Goal: Task Accomplishment & Management: Manage account settings

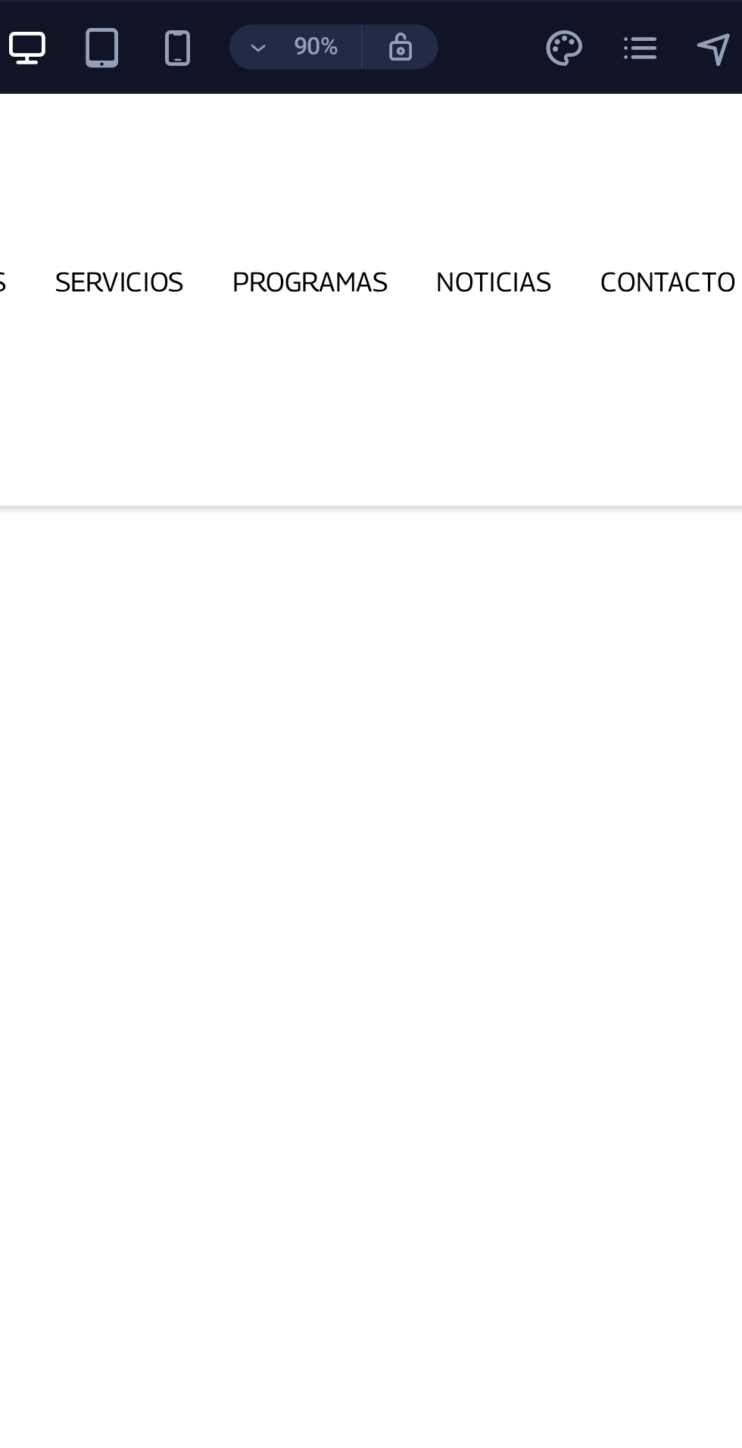
click at [565, 15] on icon "pages" at bounding box center [561, 19] width 17 height 17
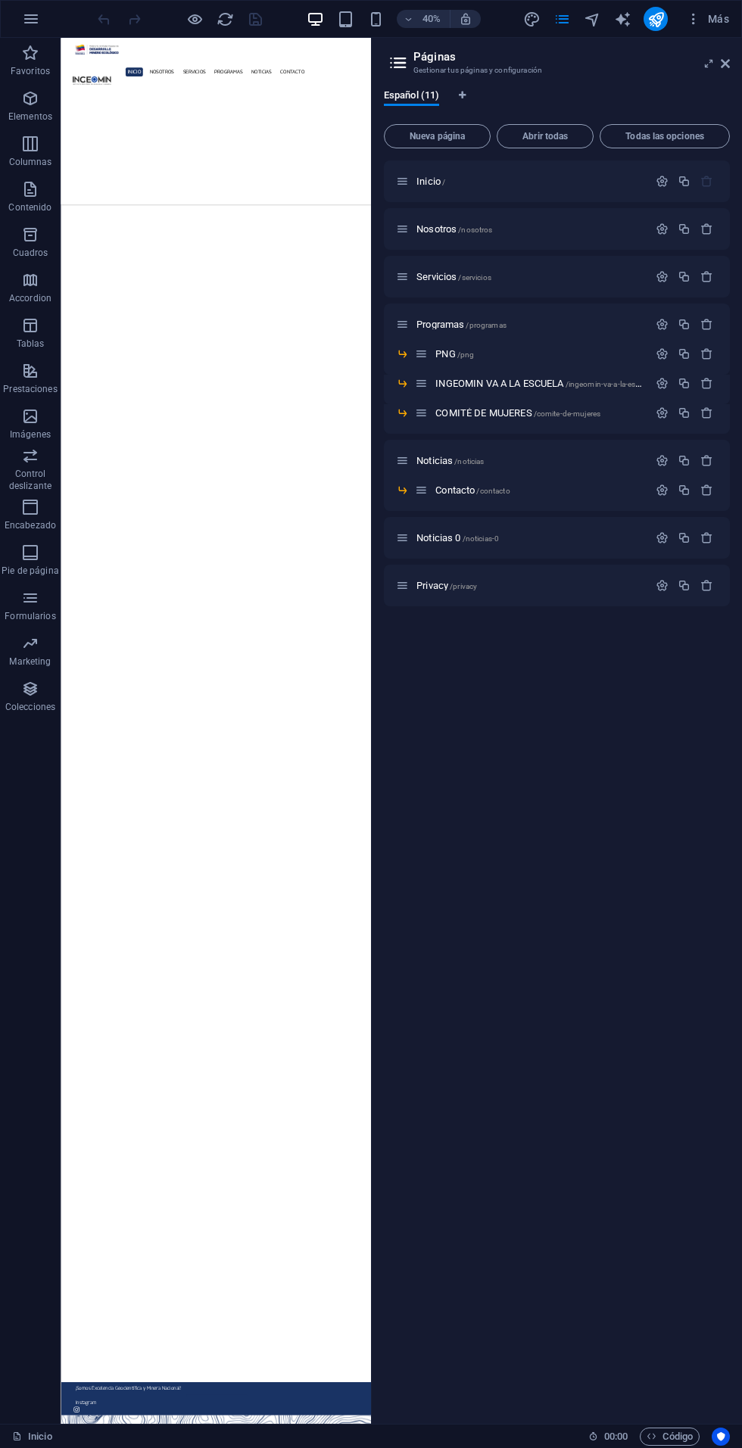
click at [467, 324] on span "/programas" at bounding box center [486, 325] width 40 height 8
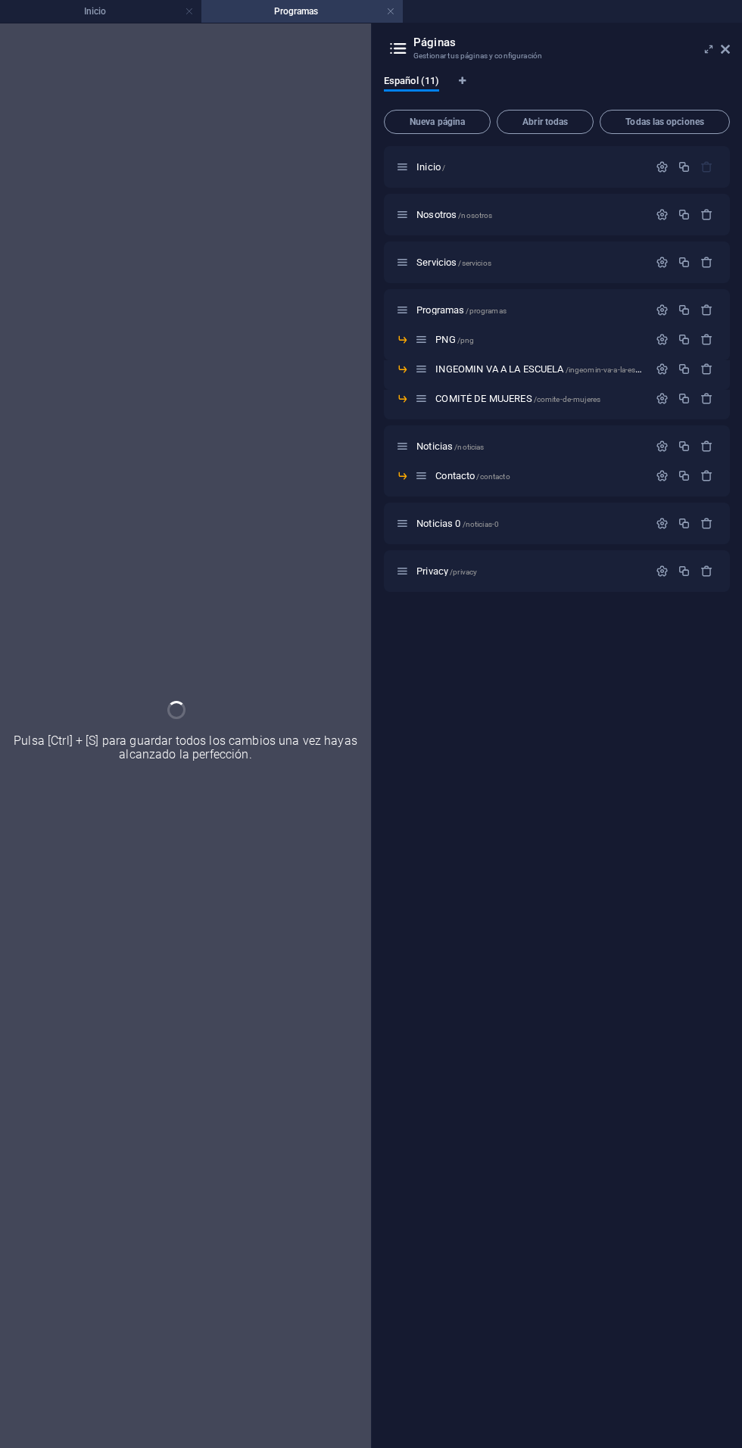
click at [729, 52] on icon at bounding box center [725, 49] width 9 height 12
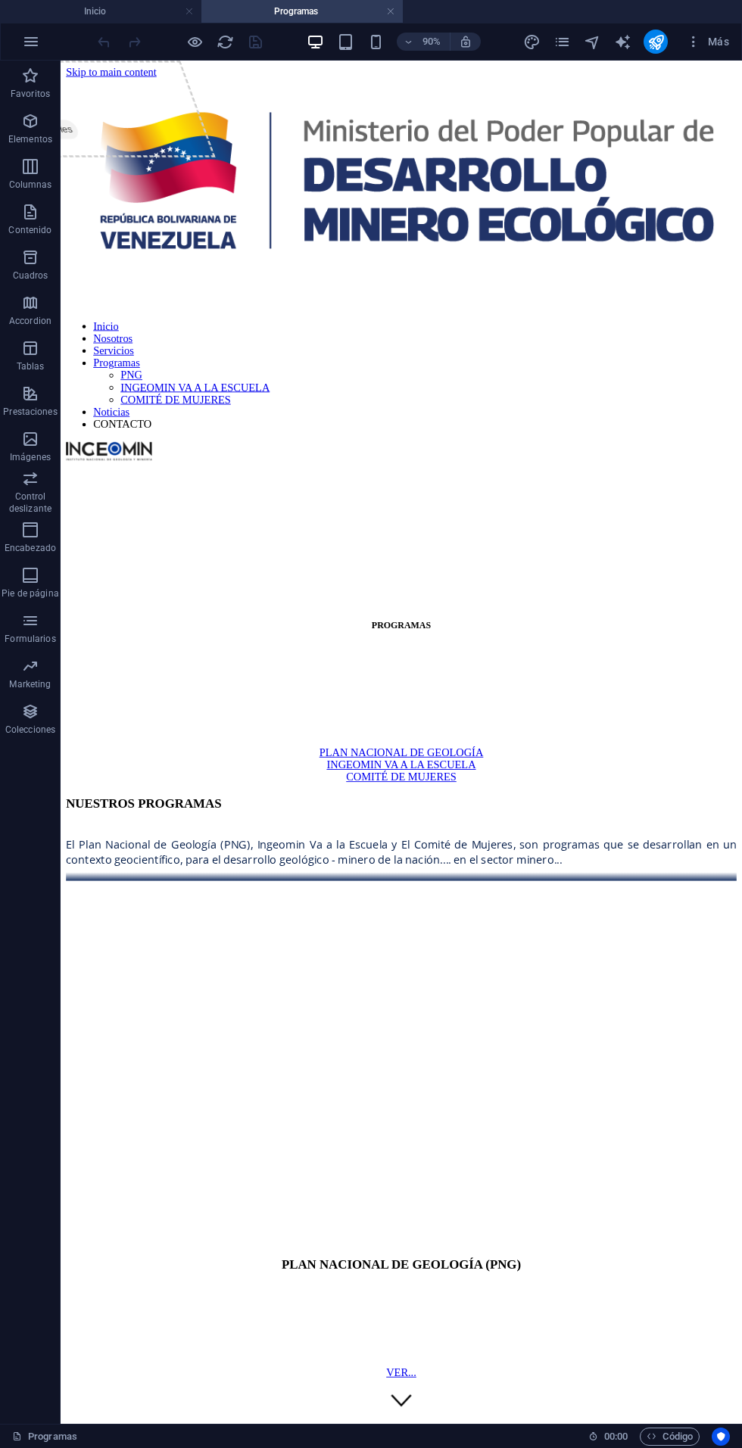
scroll to position [439, 0]
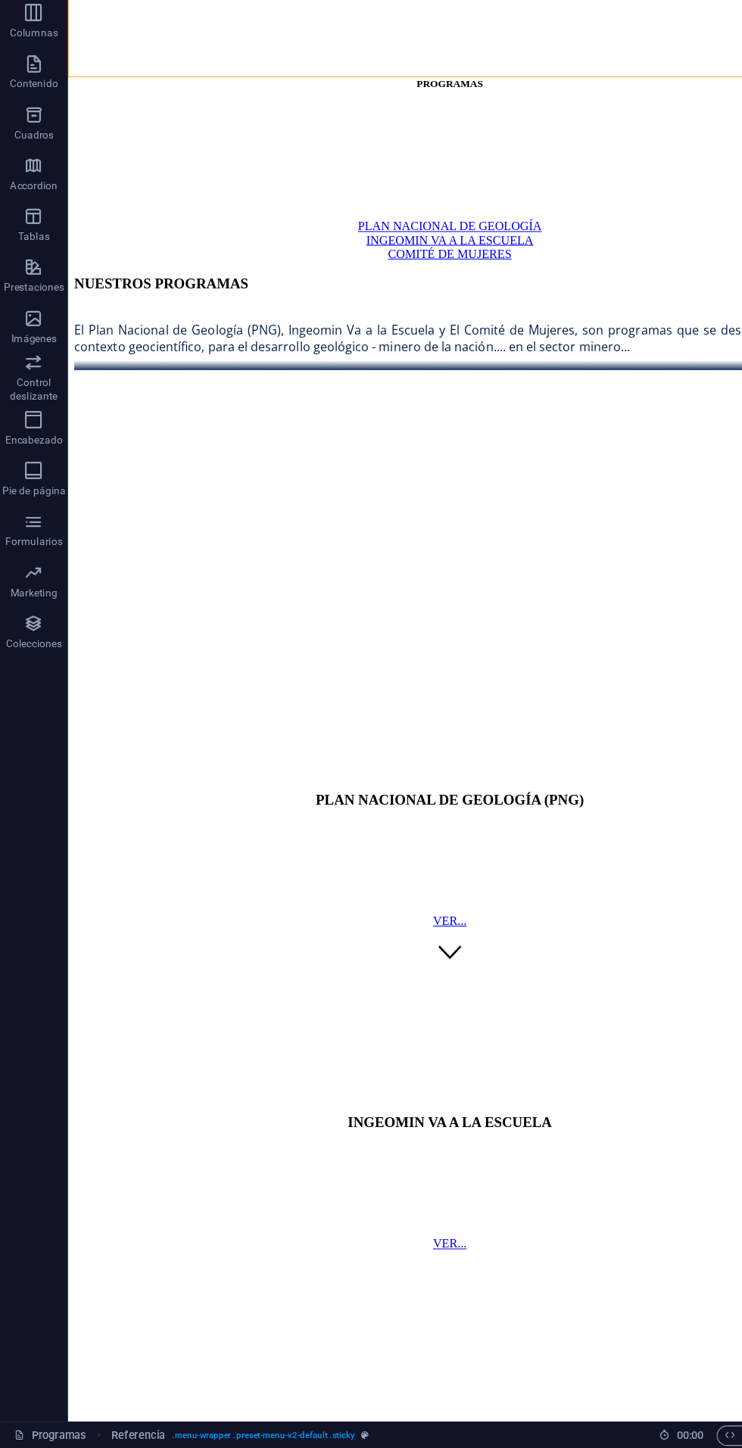
scroll to position [0, 0]
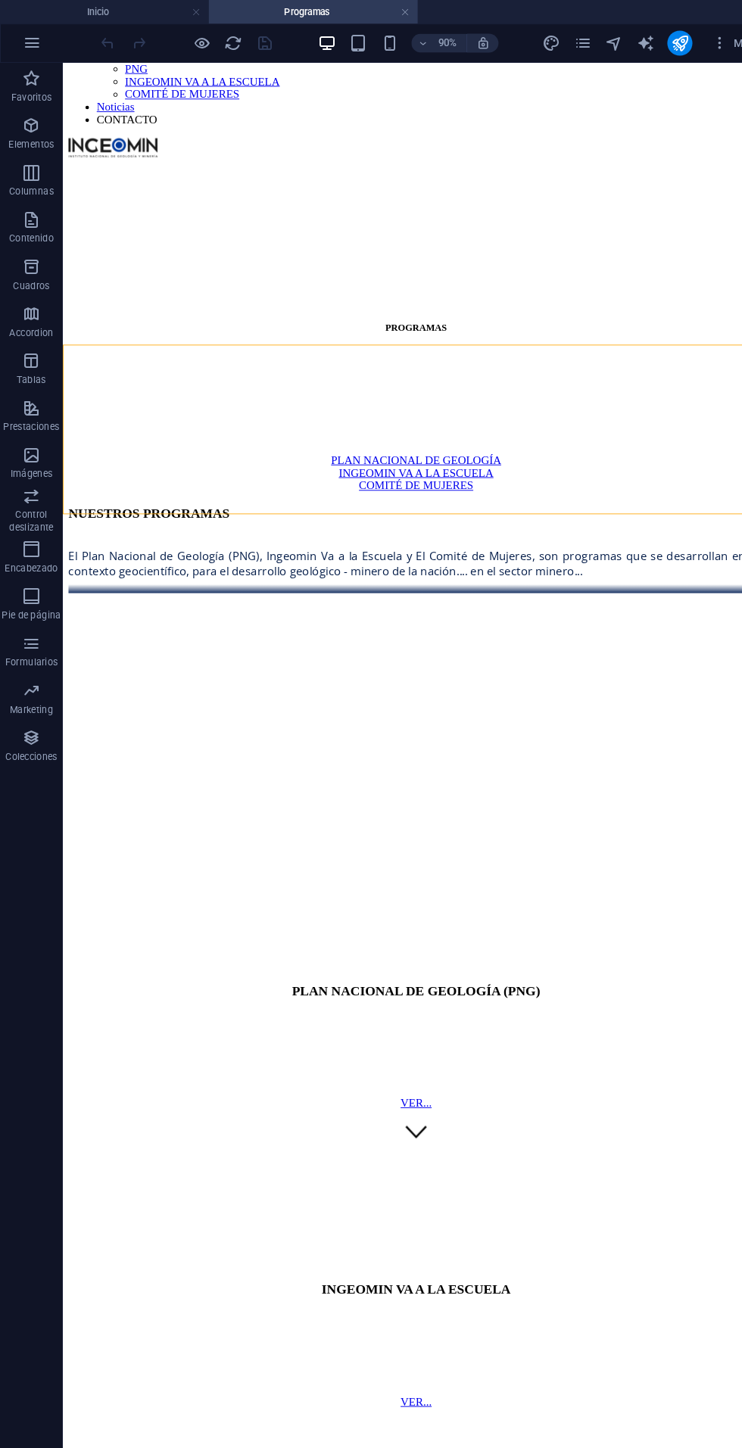
scroll to position [439, 0]
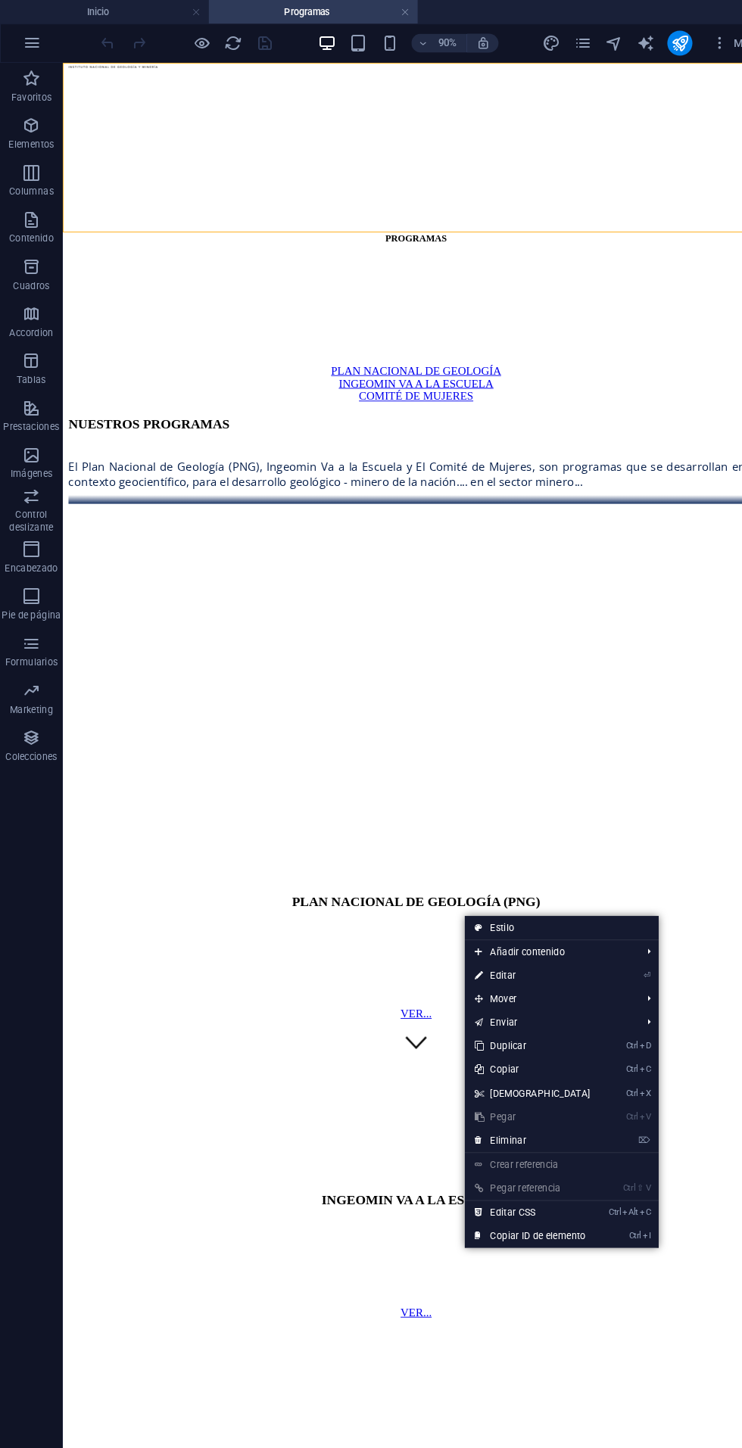
click at [485, 941] on link "⏎ Editar" at bounding box center [513, 941] width 130 height 23
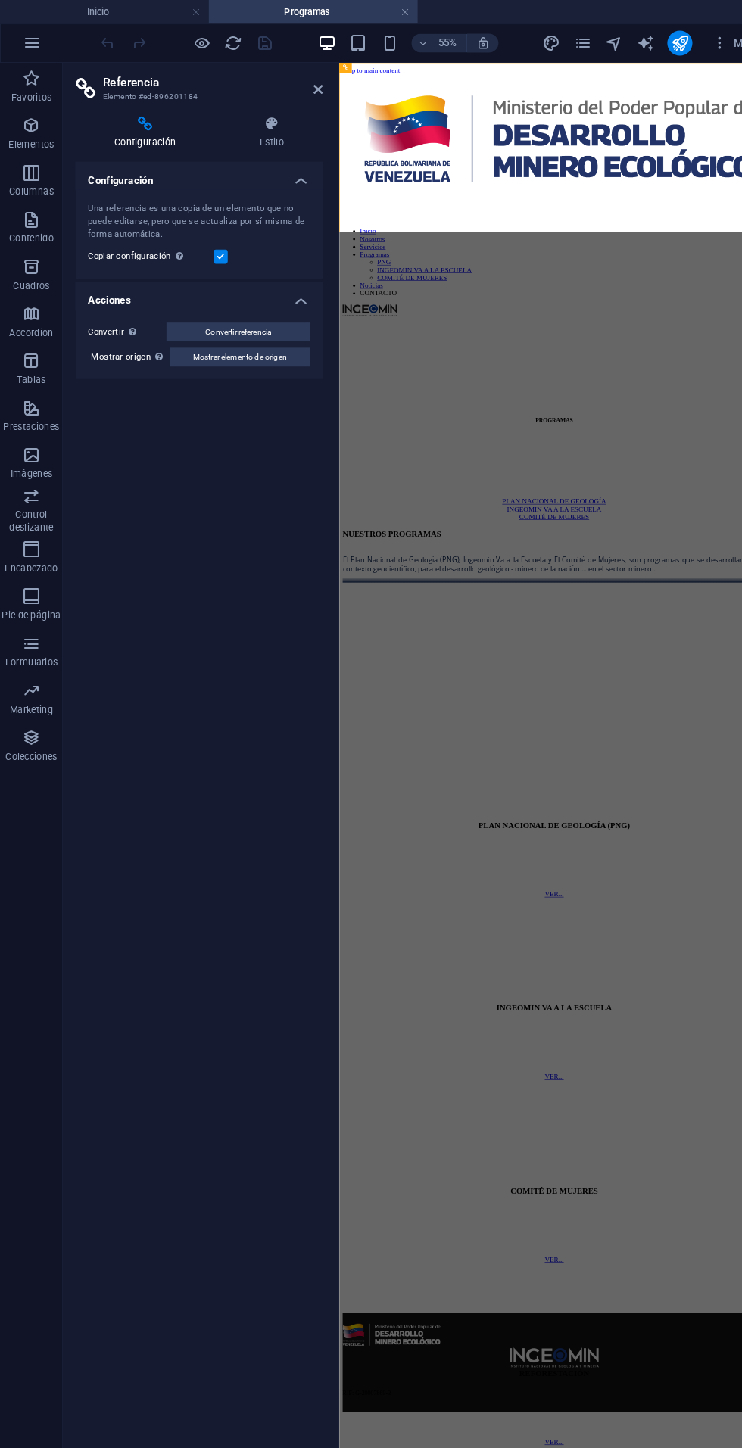
scroll to position [0, 0]
click at [694, 312] on div at bounding box center [715, 197] width 742 height 230
click at [741, 312] on div at bounding box center [715, 197] width 742 height 230
click at [307, 86] on icon at bounding box center [306, 86] width 9 height 12
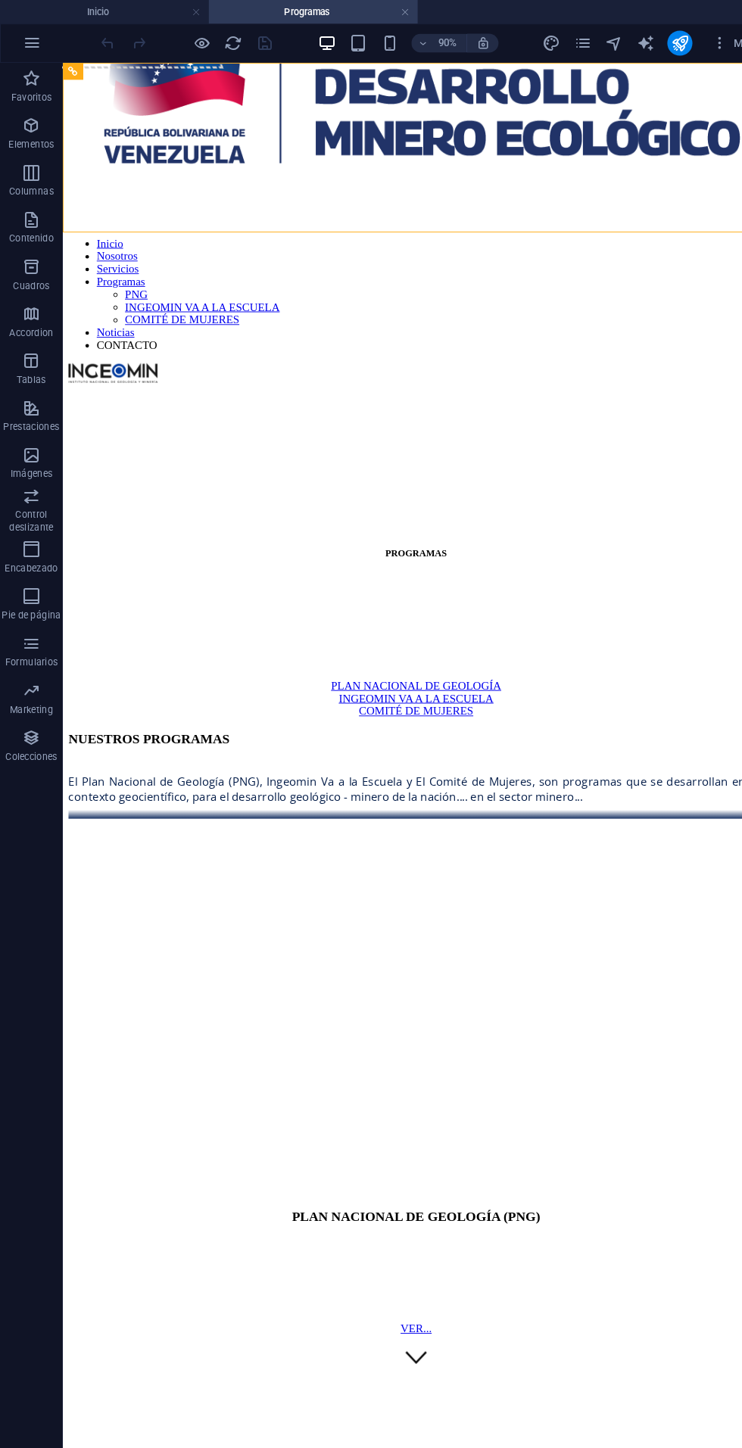
scroll to position [439, 0]
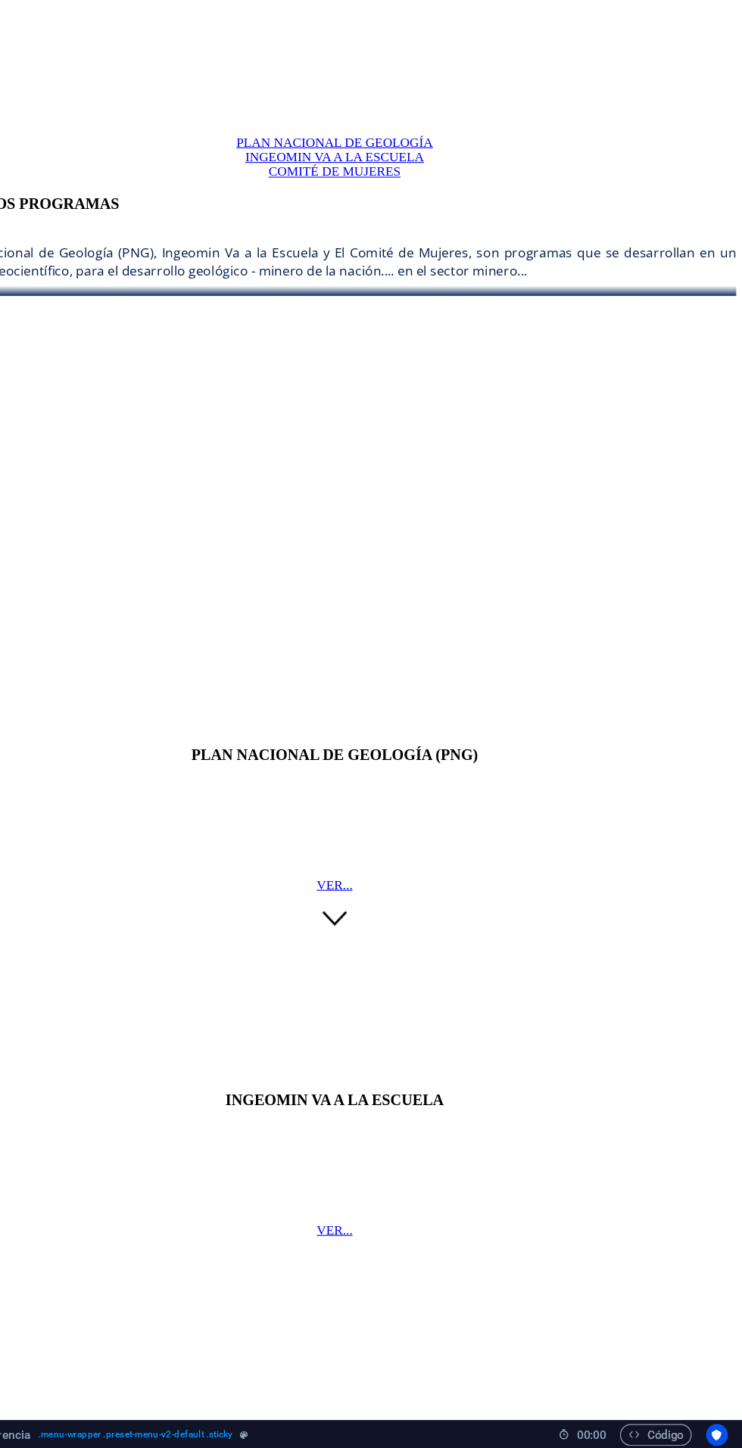
scroll to position [0, 0]
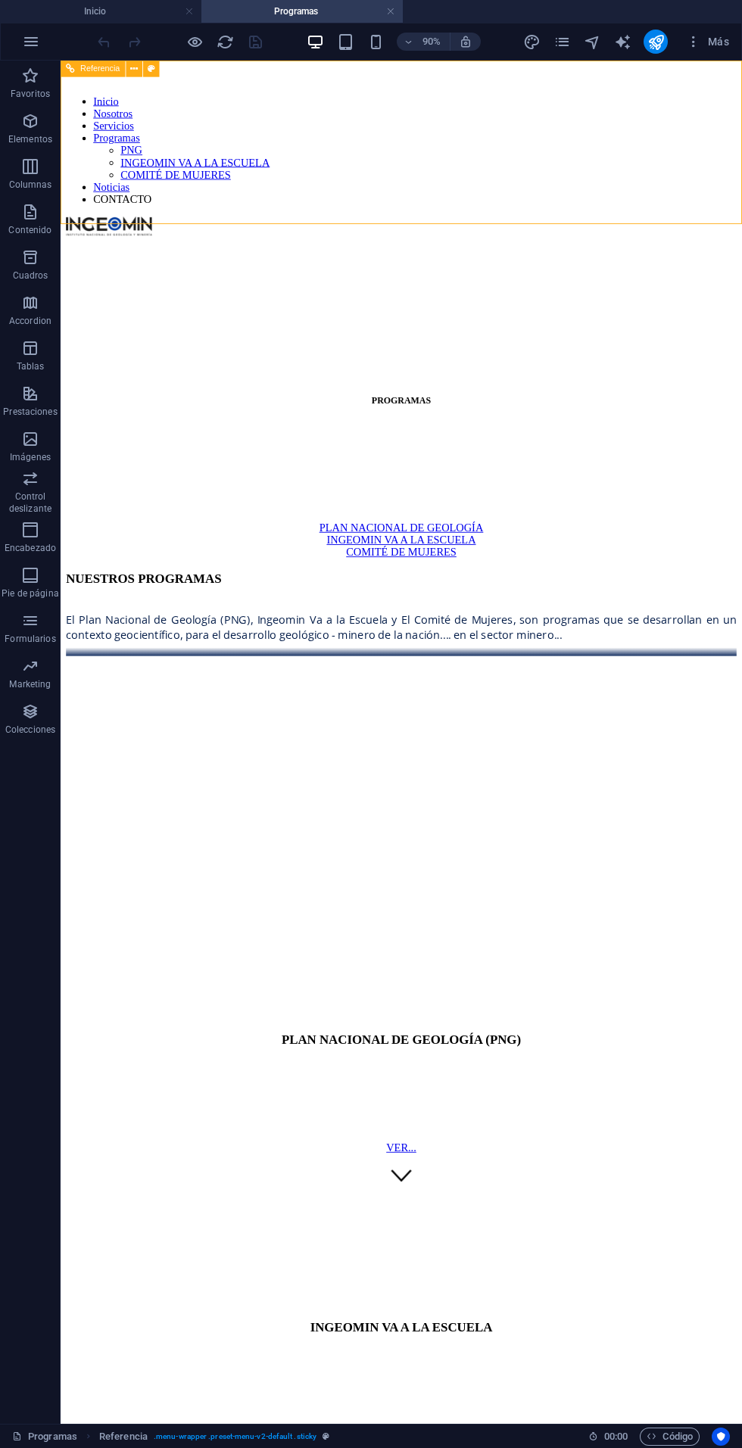
scroll to position [439, 0]
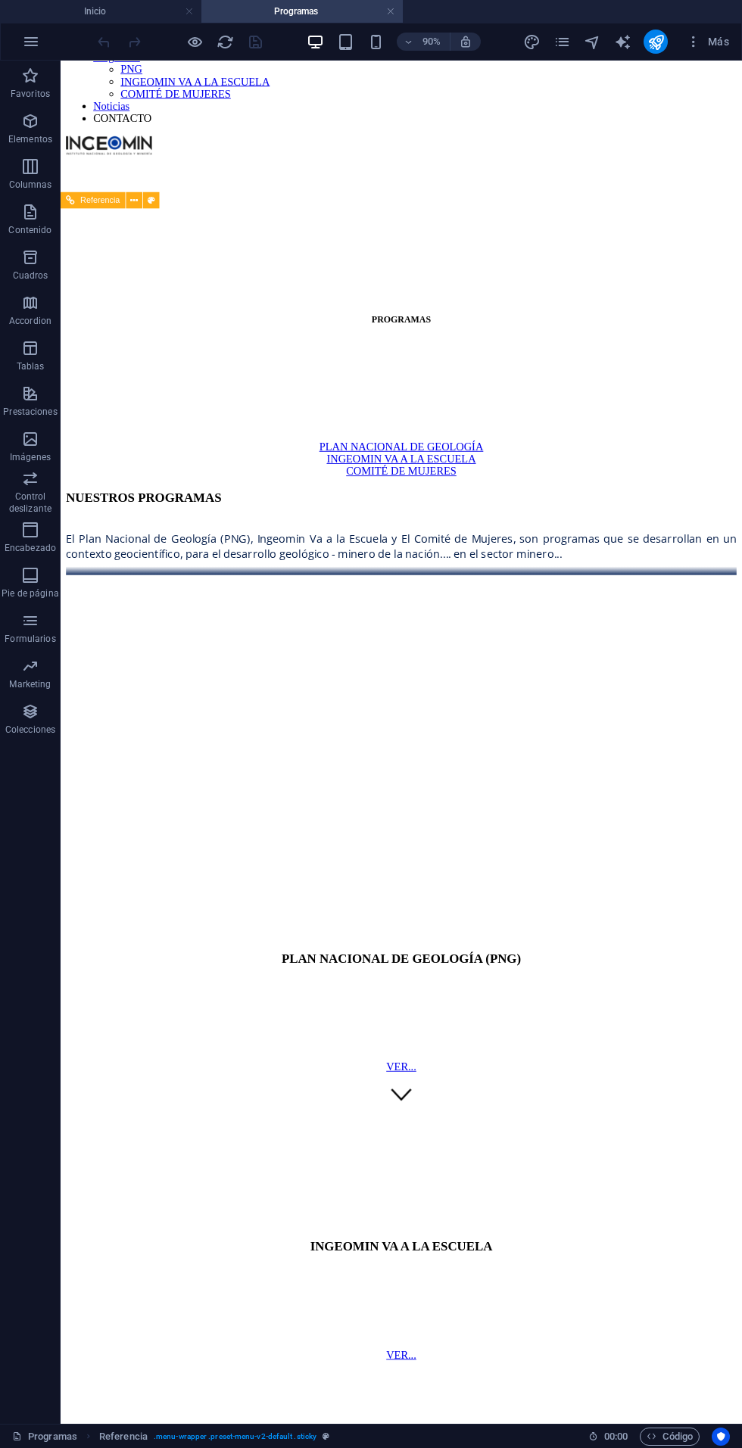
scroll to position [0, 0]
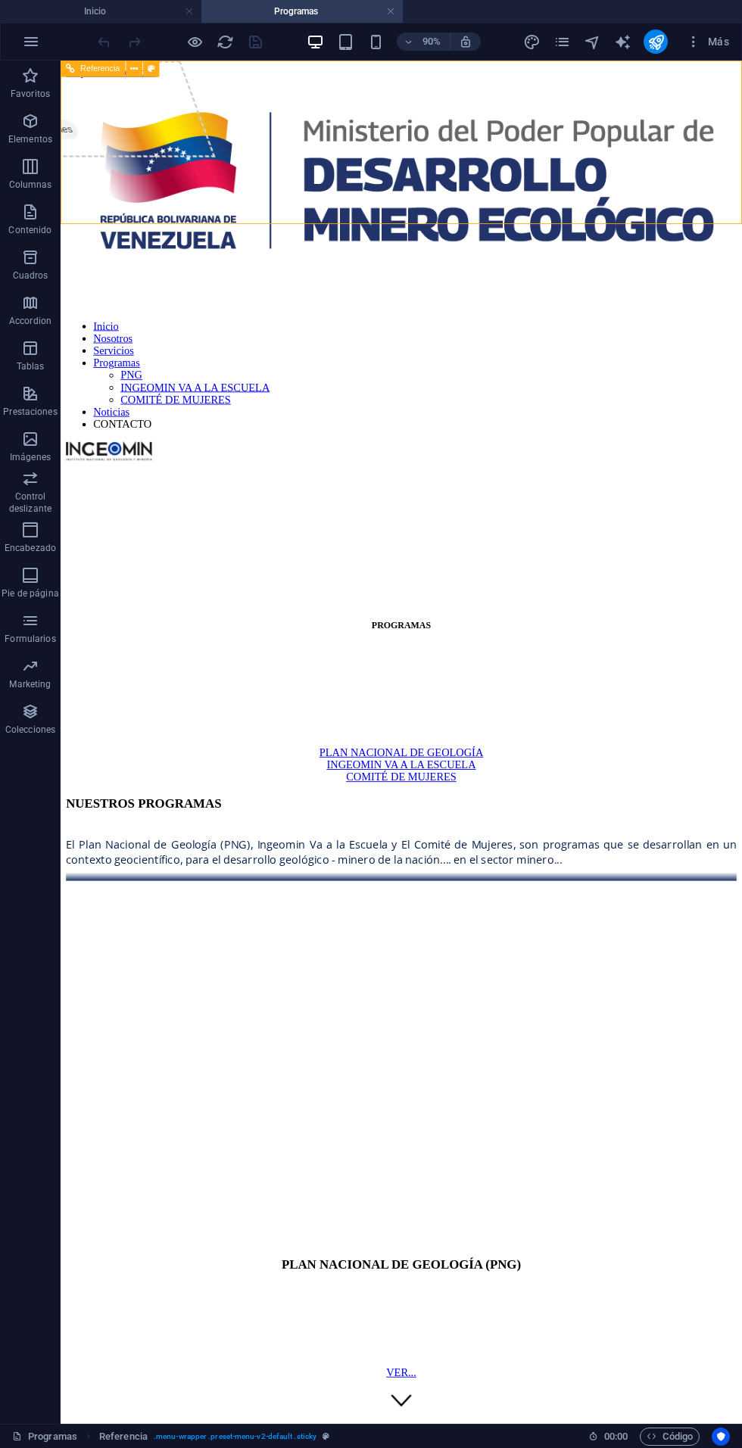
click at [652, 33] on icon "publish" at bounding box center [655, 41] width 17 height 17
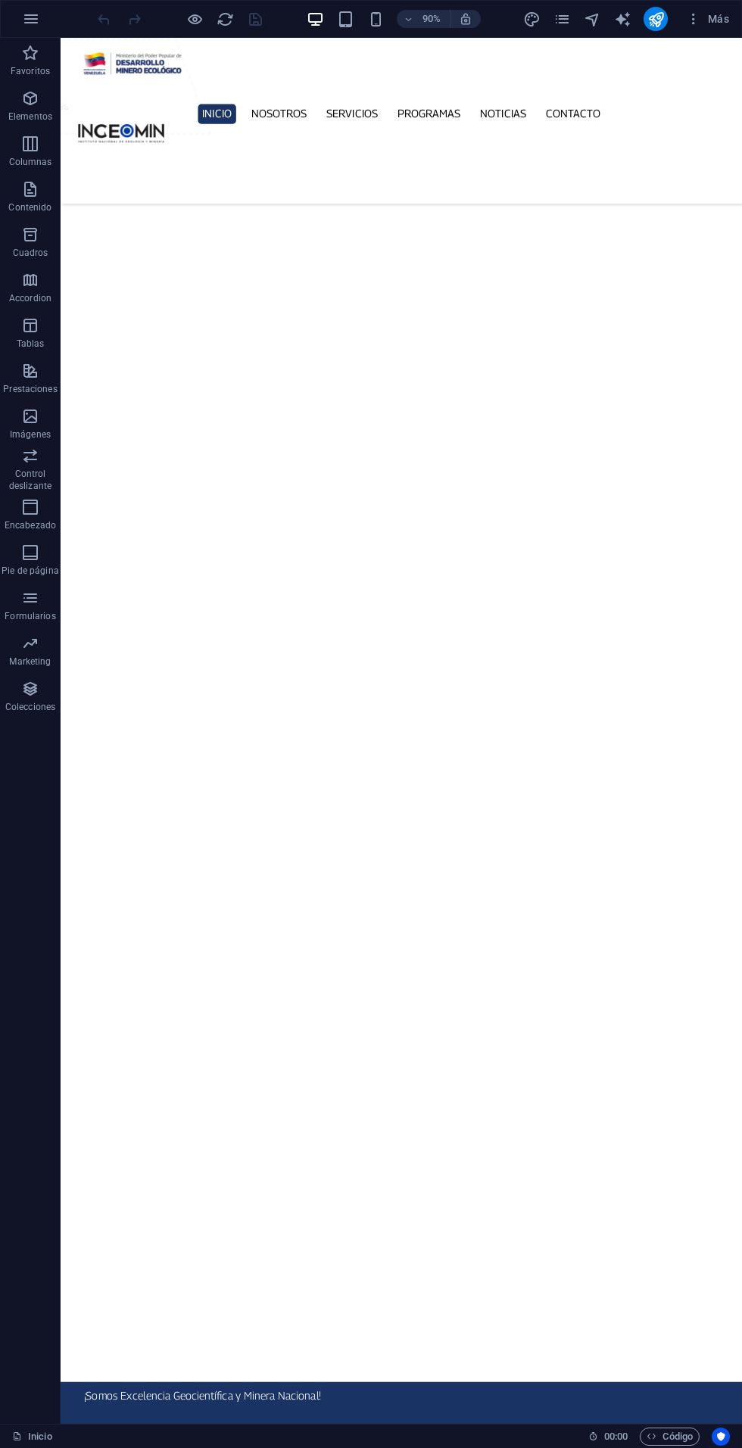
click at [270, 85] on div at bounding box center [438, 66] width 717 height 36
click at [450, 133] on nav "Inicio Nosotros Servicios Programas PNG INGEOMIN VA A LA ESCUELA COMITÉ DE MUJE…" at bounding box center [438, 122] width 717 height 22
click at [555, 17] on icon "pages" at bounding box center [561, 19] width 17 height 17
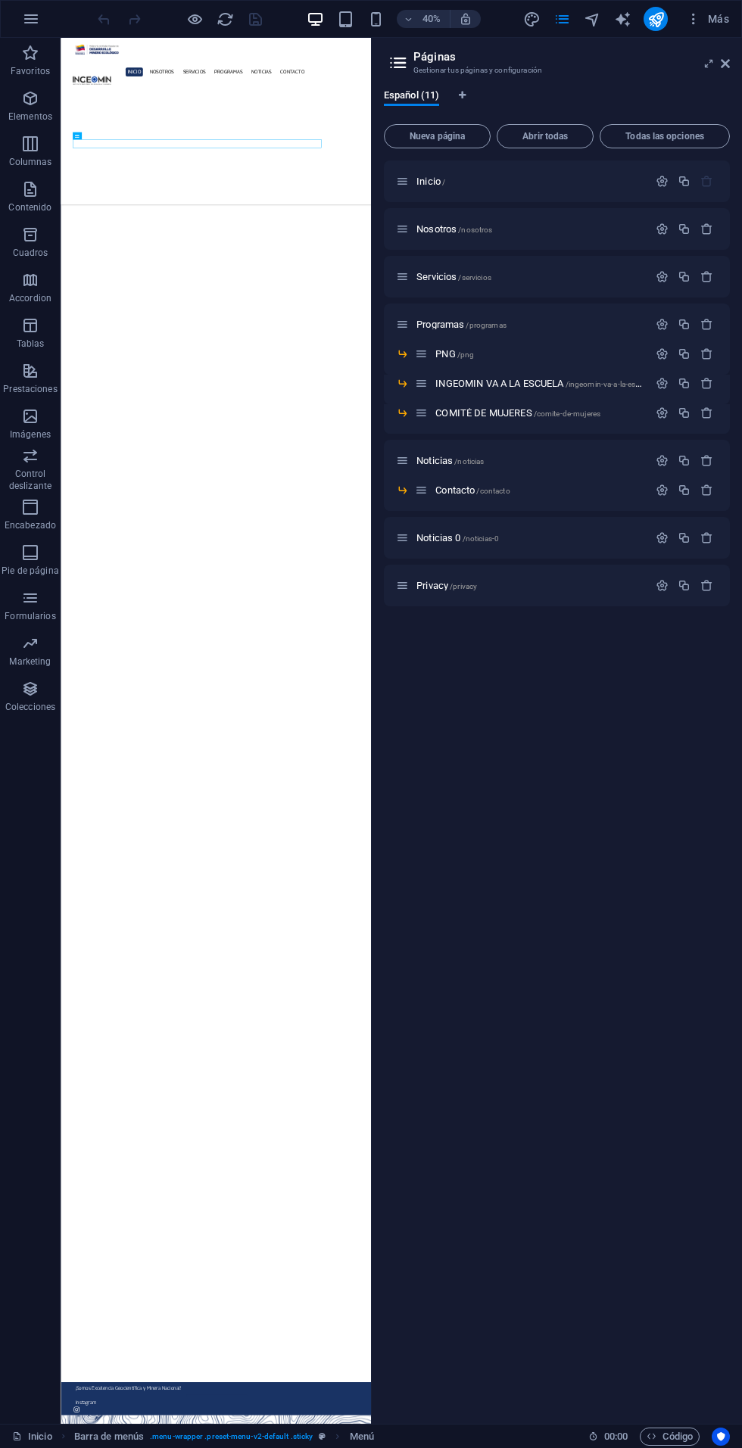
click at [471, 181] on p "Inicio /" at bounding box center [529, 181] width 227 height 10
click at [724, 64] on icon at bounding box center [725, 64] width 9 height 12
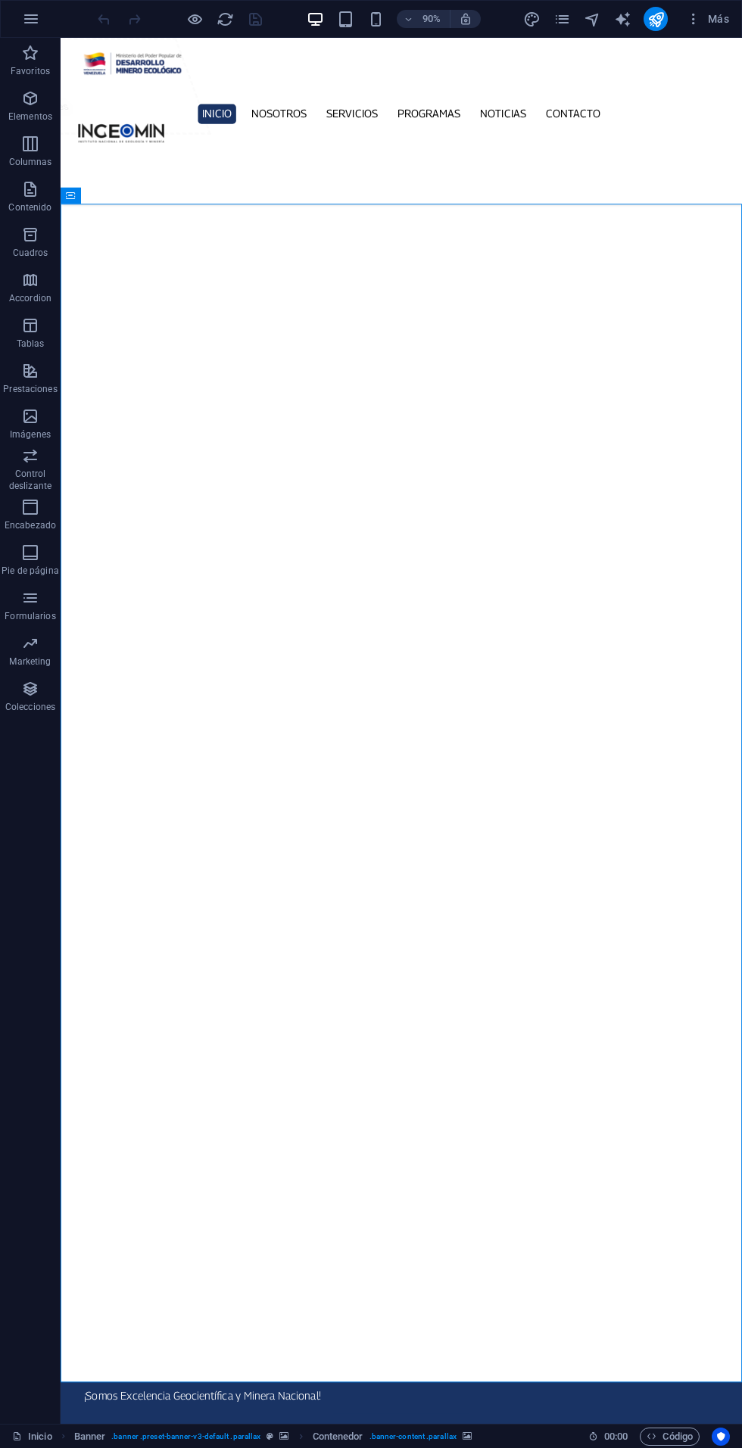
click at [741, 67] on div "Inicio Nosotros Servicios Programas PNG INGEOMIN VA A LA ESCUELA COMITÉ DE MUJE…" at bounding box center [439, 130] width 757 height 185
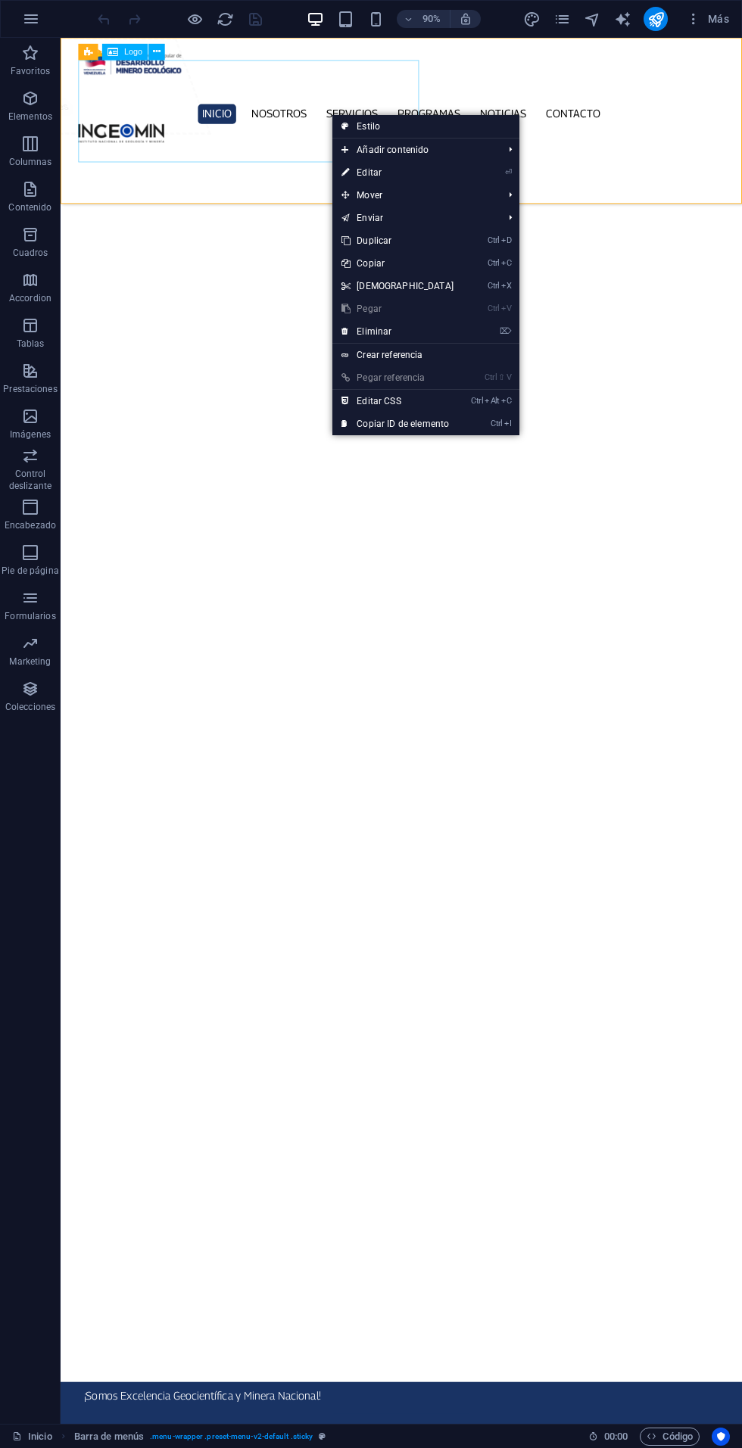
click at [384, 173] on link "⏎ Editar" at bounding box center [397, 172] width 130 height 23
select select "%"
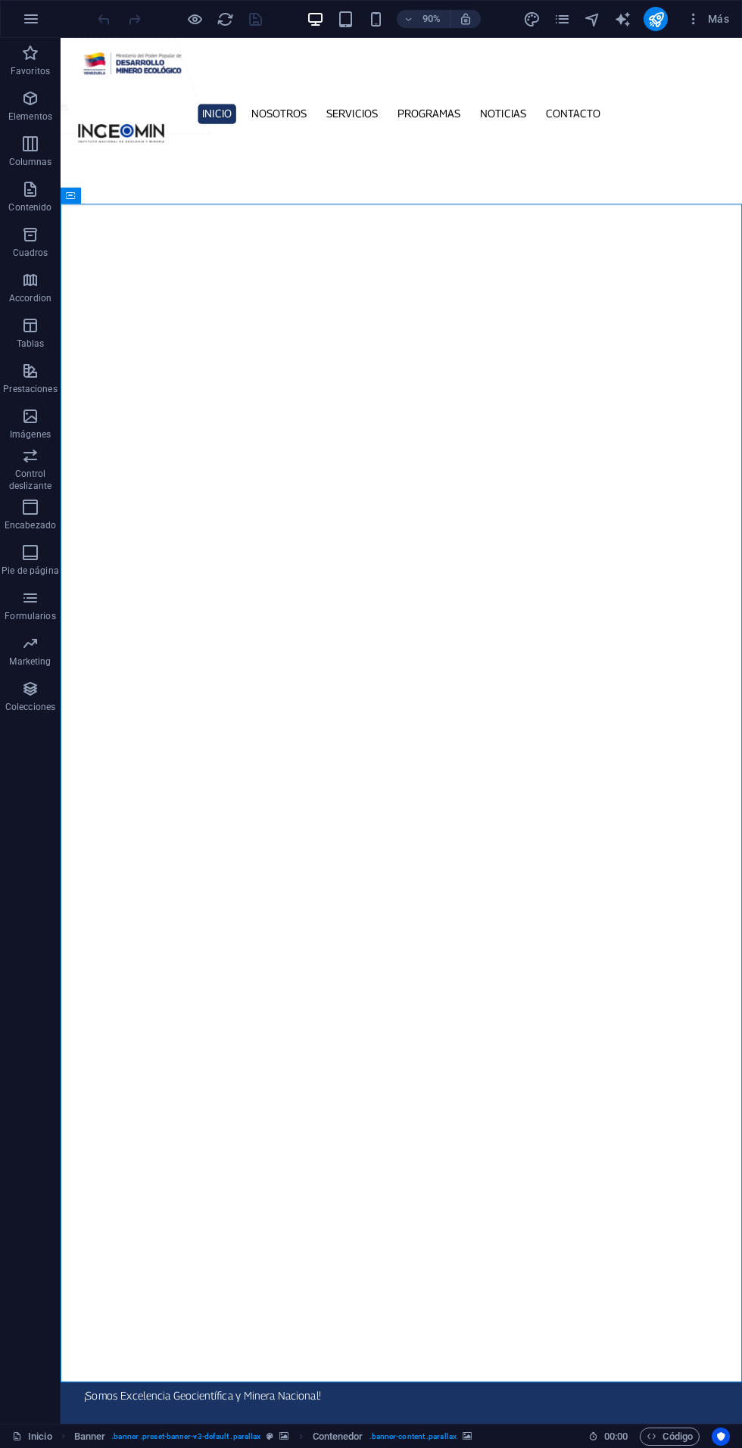
click at [656, 18] on icon "publish" at bounding box center [655, 19] width 17 height 17
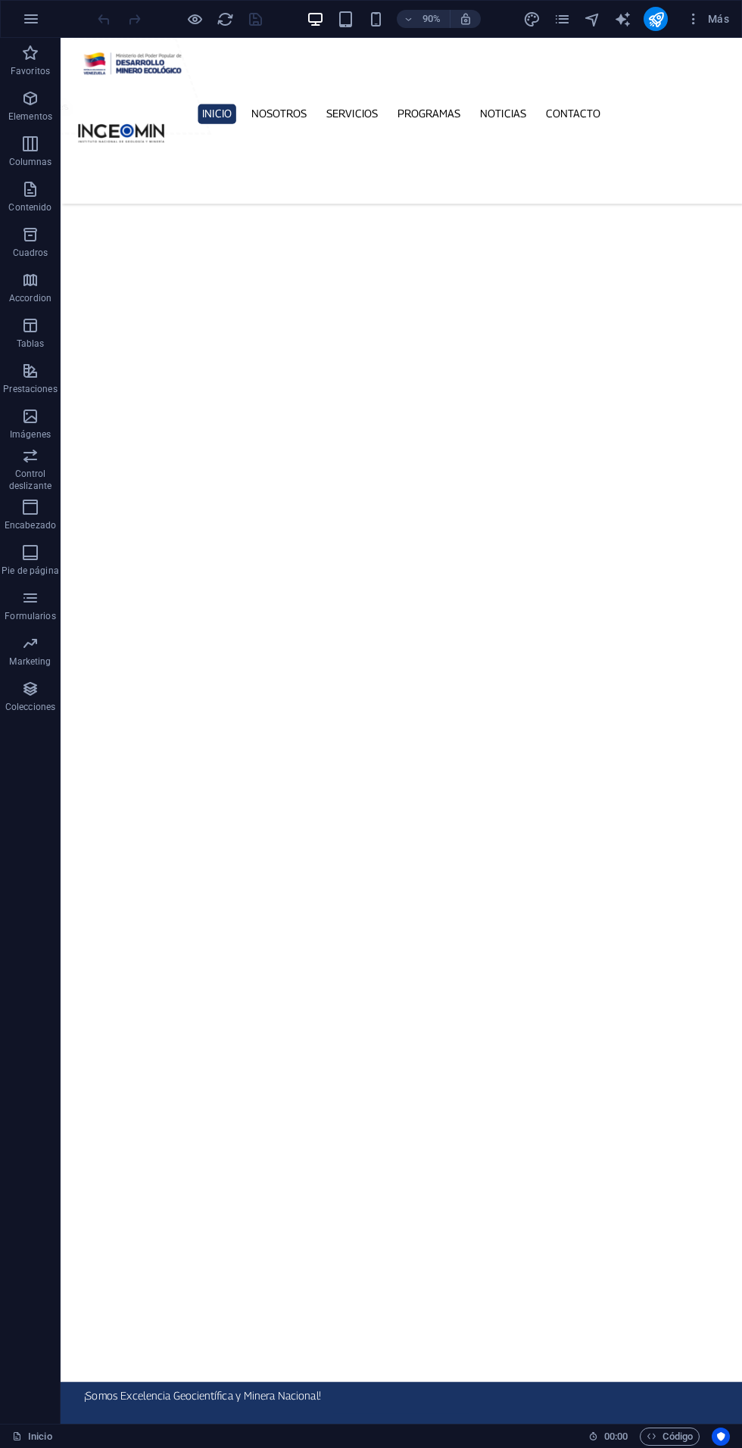
click at [533, 16] on icon "design" at bounding box center [531, 19] width 17 height 17
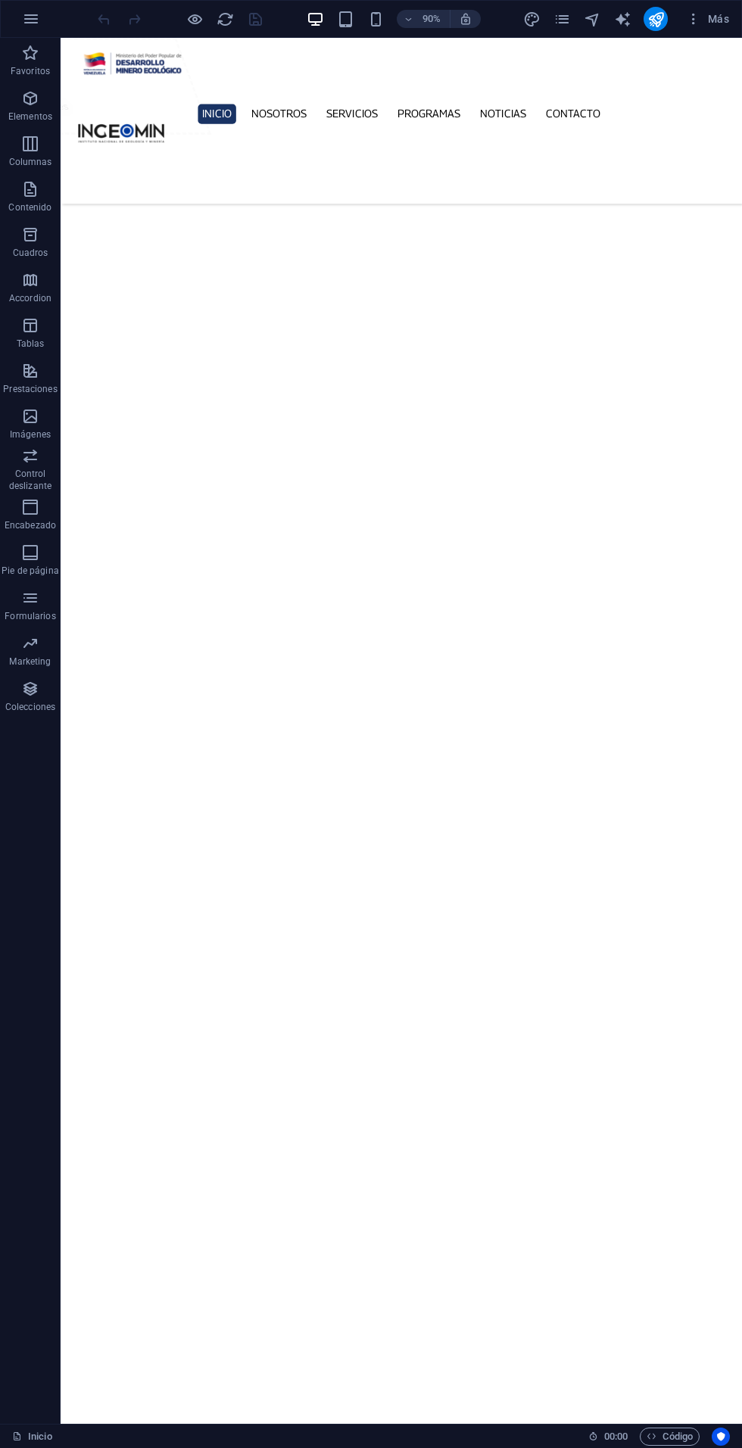
select select "px"
select select "300"
select select "px"
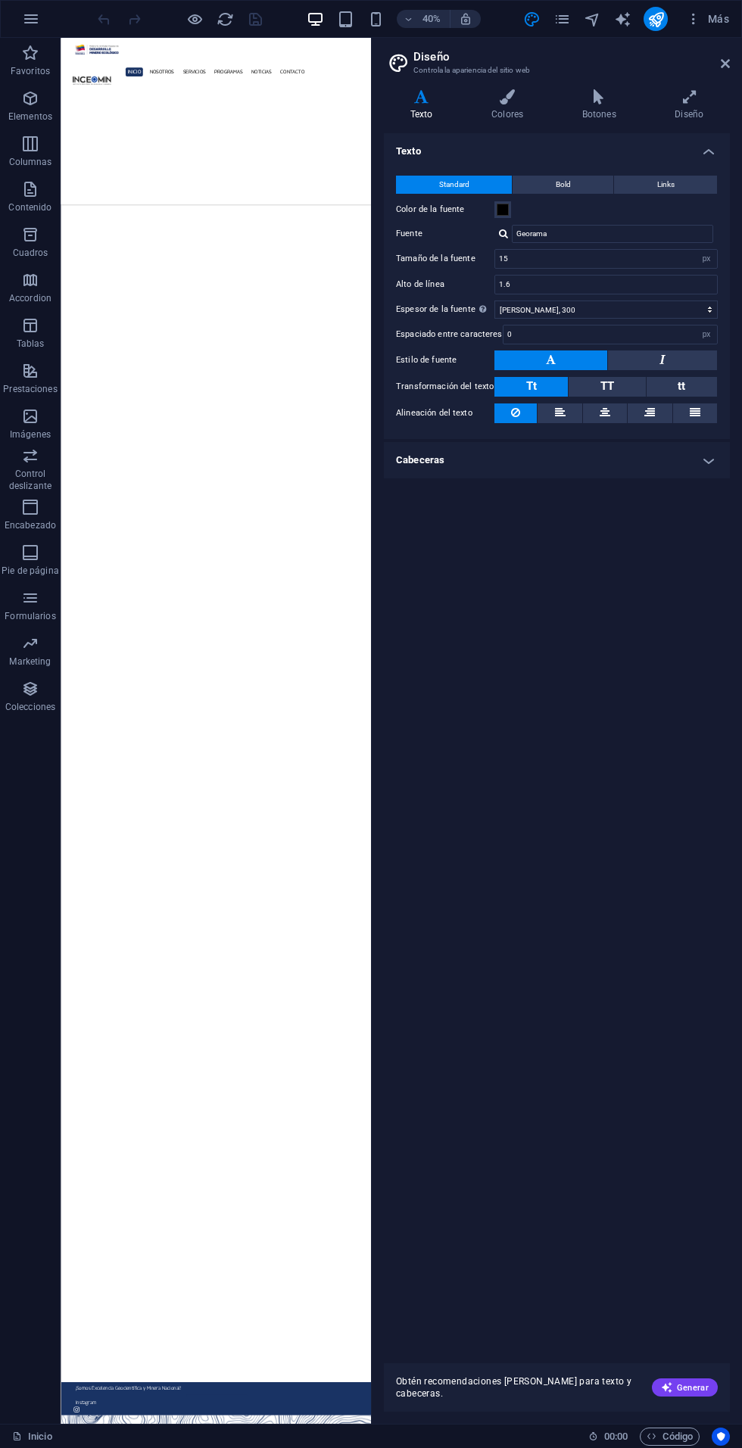
click at [722, 69] on icon at bounding box center [725, 64] width 9 height 12
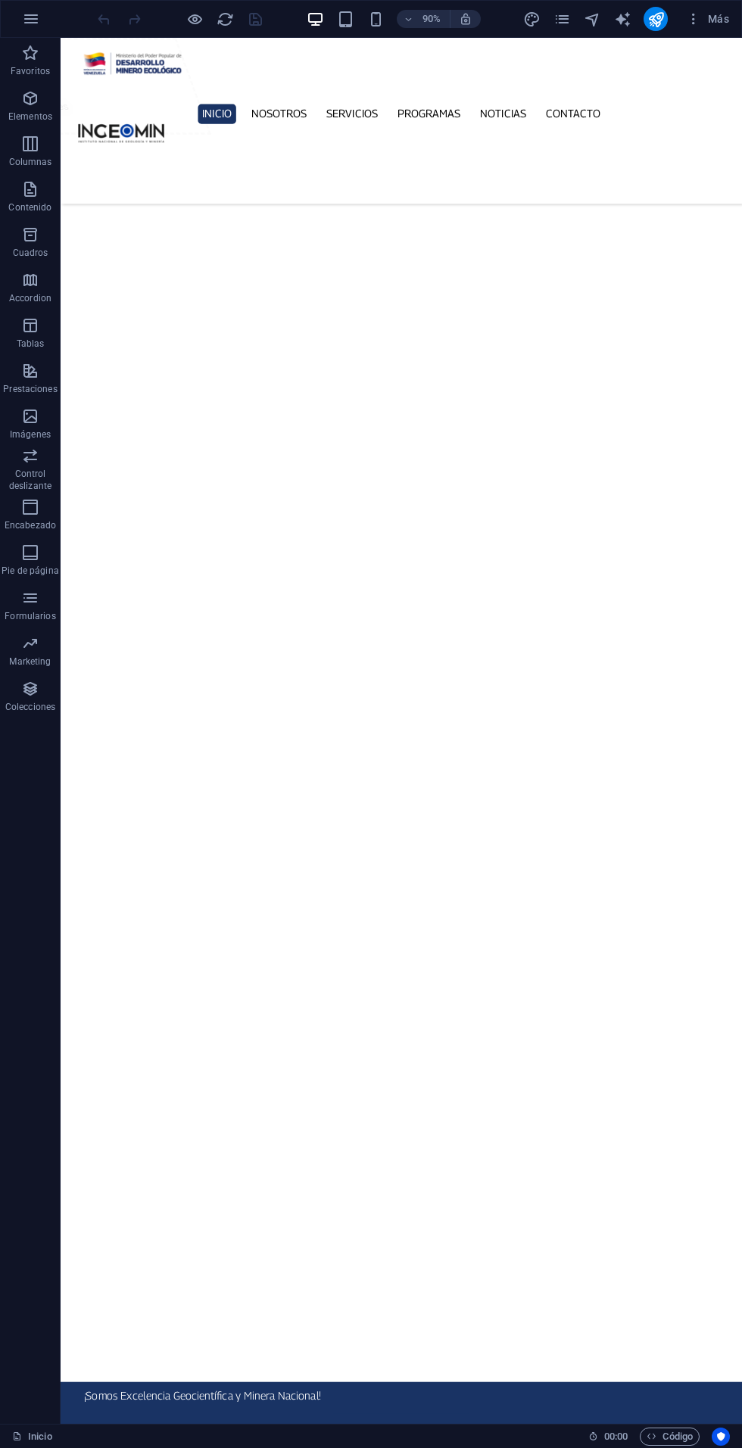
click at [561, 20] on icon "pages" at bounding box center [561, 19] width 17 height 17
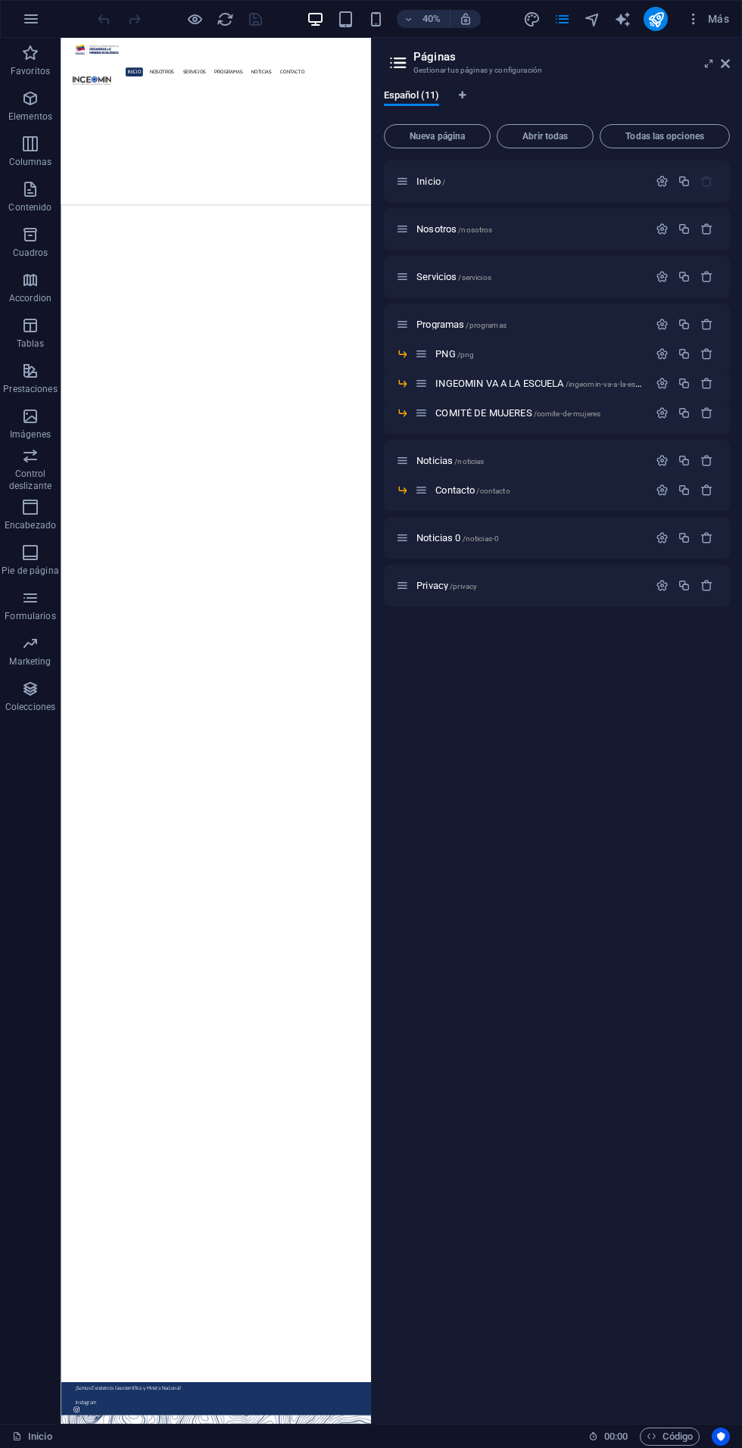
click at [480, 324] on span "/programas" at bounding box center [486, 325] width 40 height 8
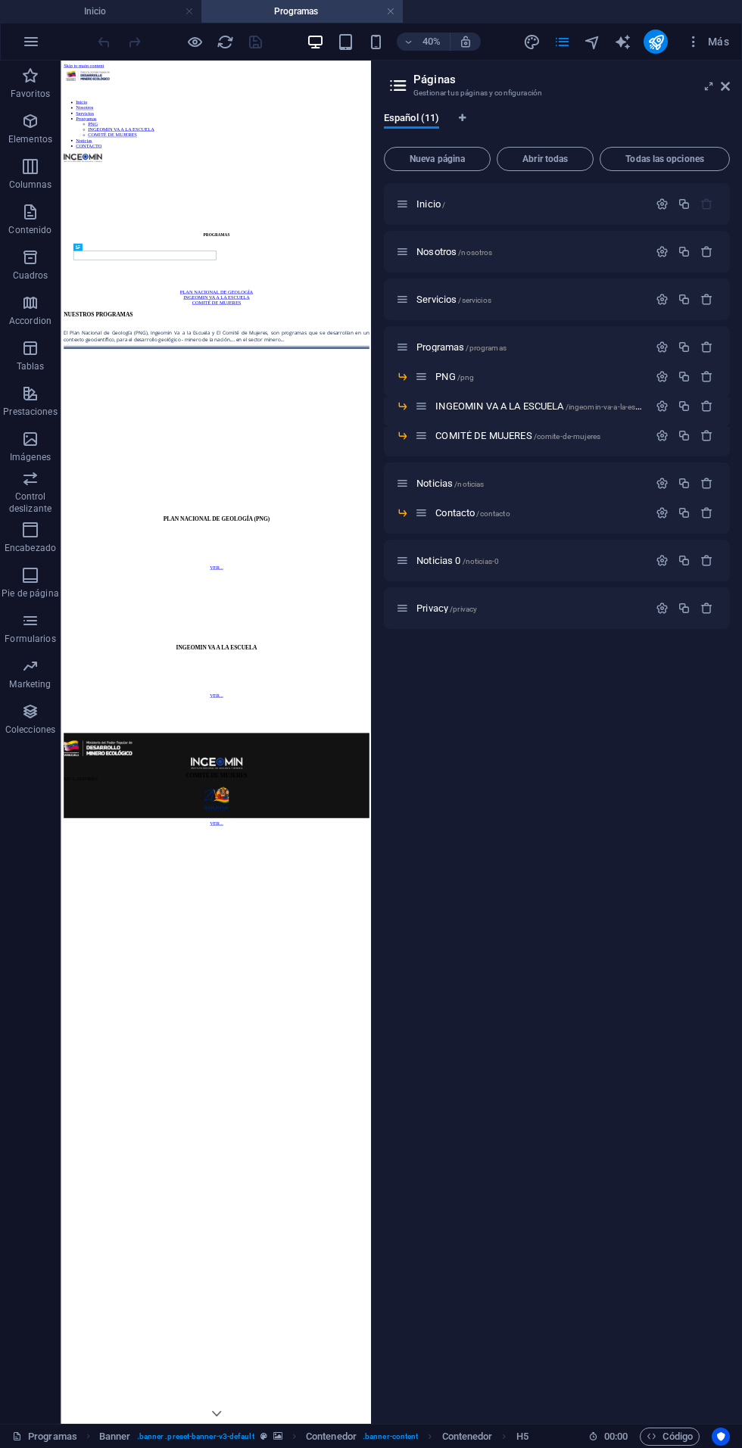
click at [724, 86] on icon at bounding box center [725, 86] width 9 height 12
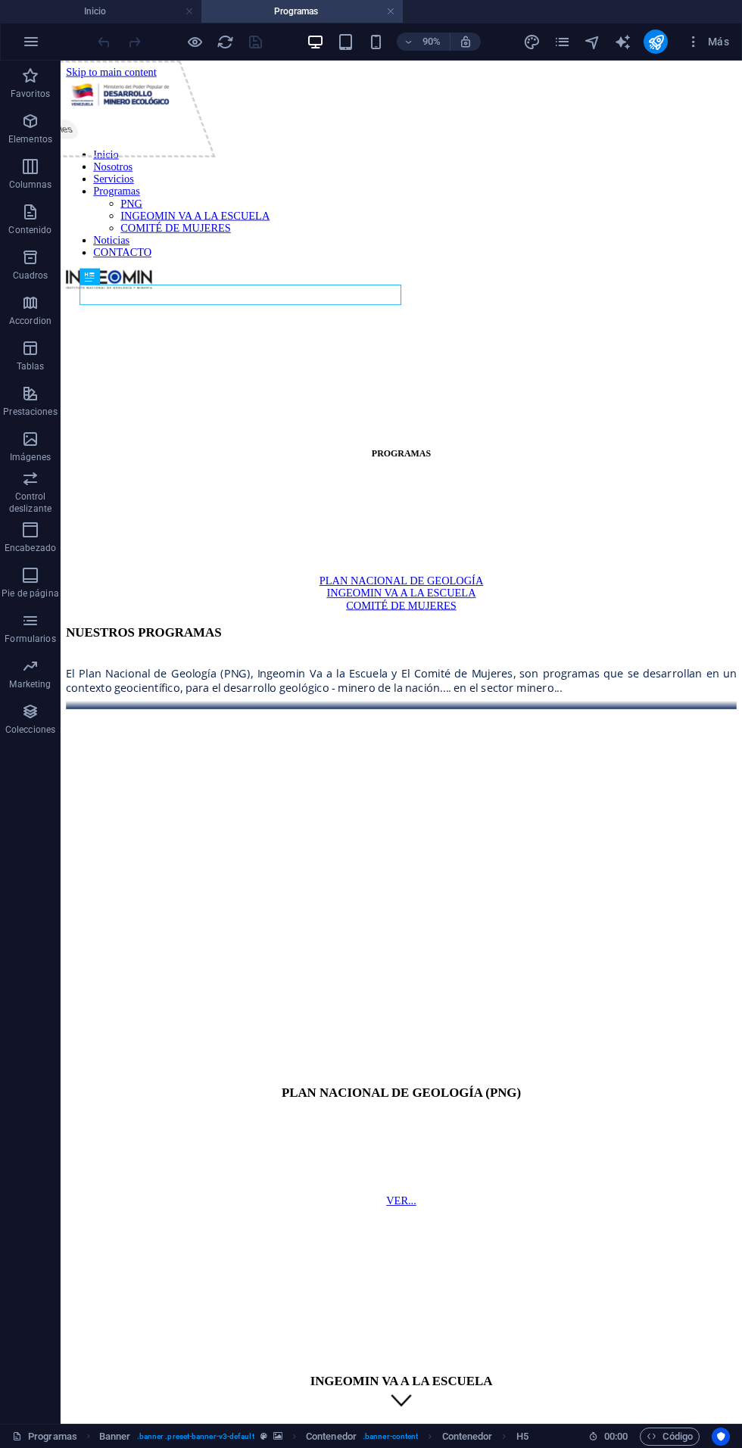
click at [37, 40] on icon "button" at bounding box center [31, 42] width 18 height 18
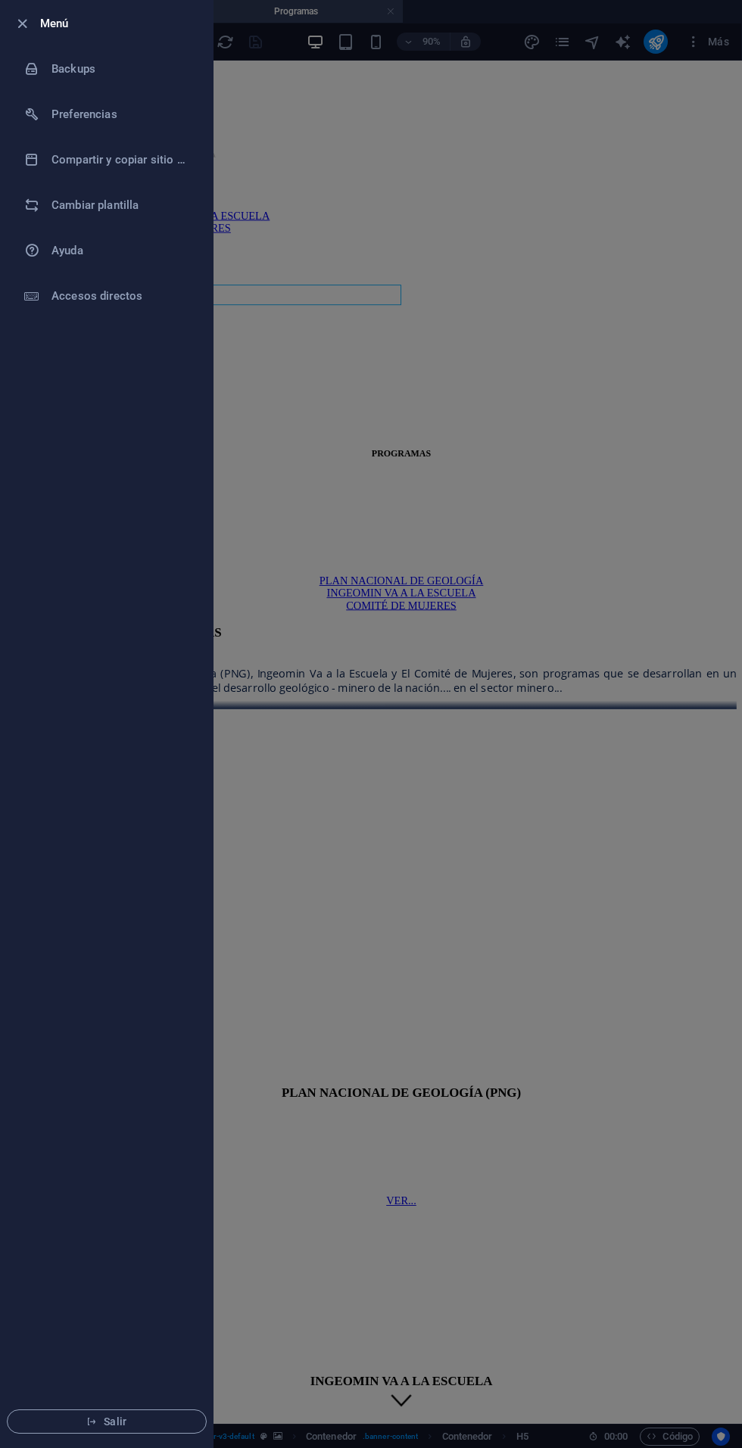
click at [448, 619] on div at bounding box center [371, 724] width 742 height 1448
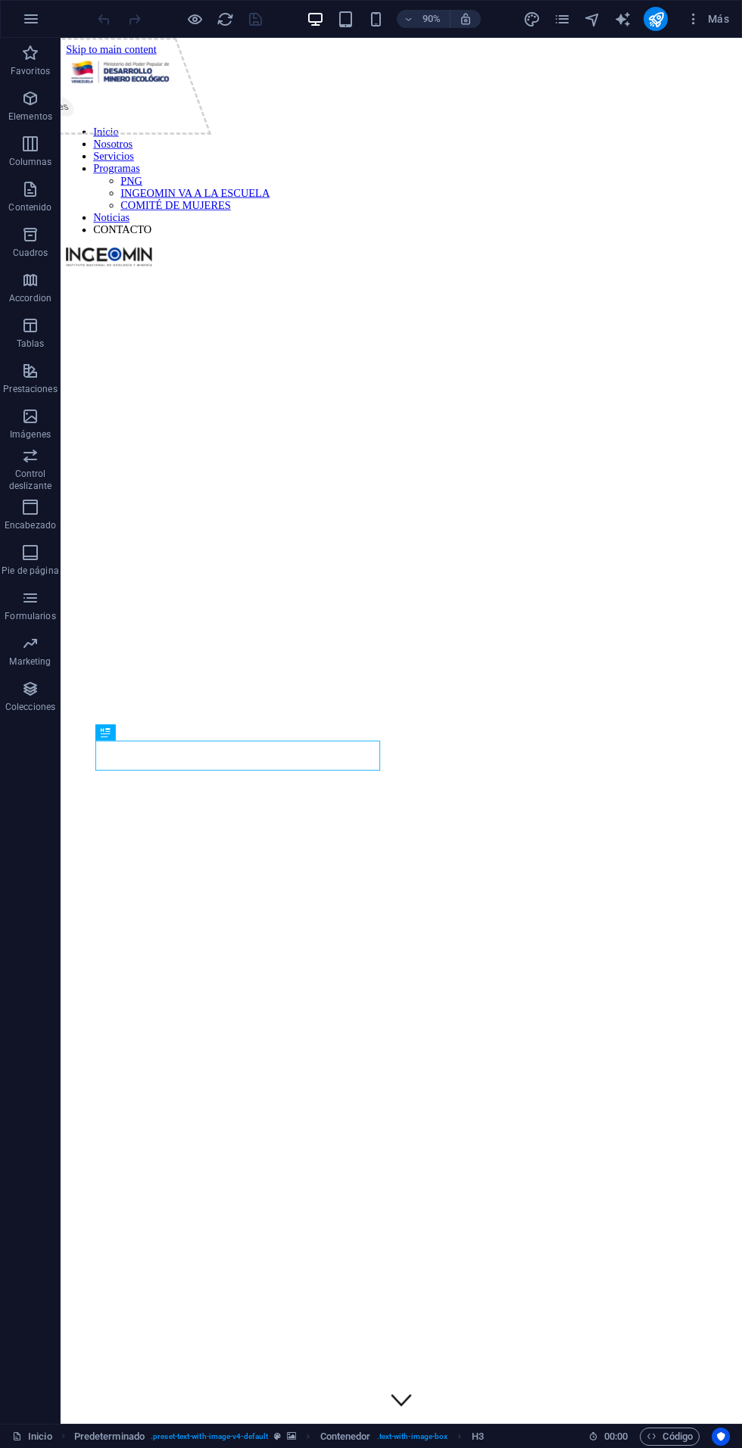
scroll to position [824, 0]
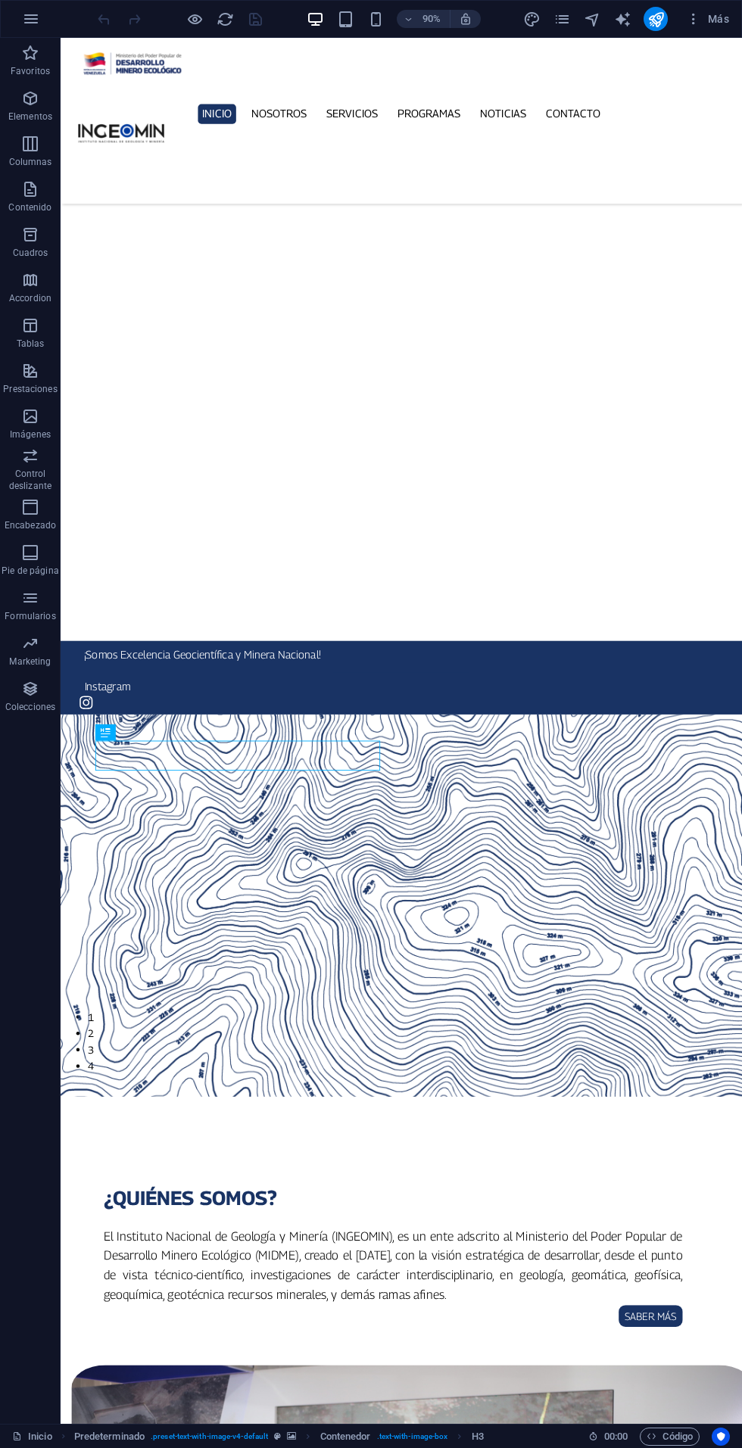
click at [729, 95] on div "Inicio Nosotros Servicios Programas PNG INGEOMIN VA A LA ESCUELA COMITÉ DE MUJE…" at bounding box center [439, 130] width 757 height 185
click at [285, 85] on div at bounding box center [438, 66] width 717 height 36
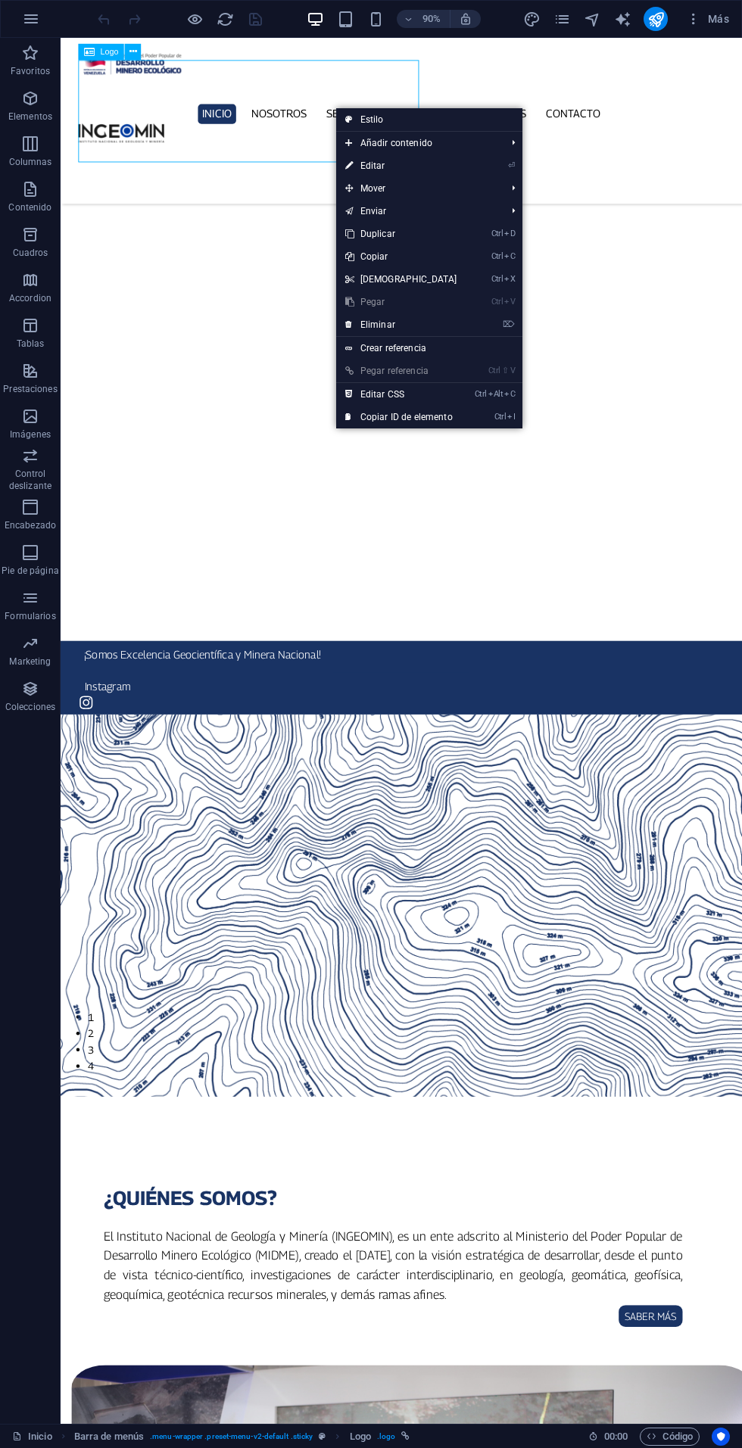
click at [397, 157] on link "⏎ Editar" at bounding box center [401, 165] width 130 height 23
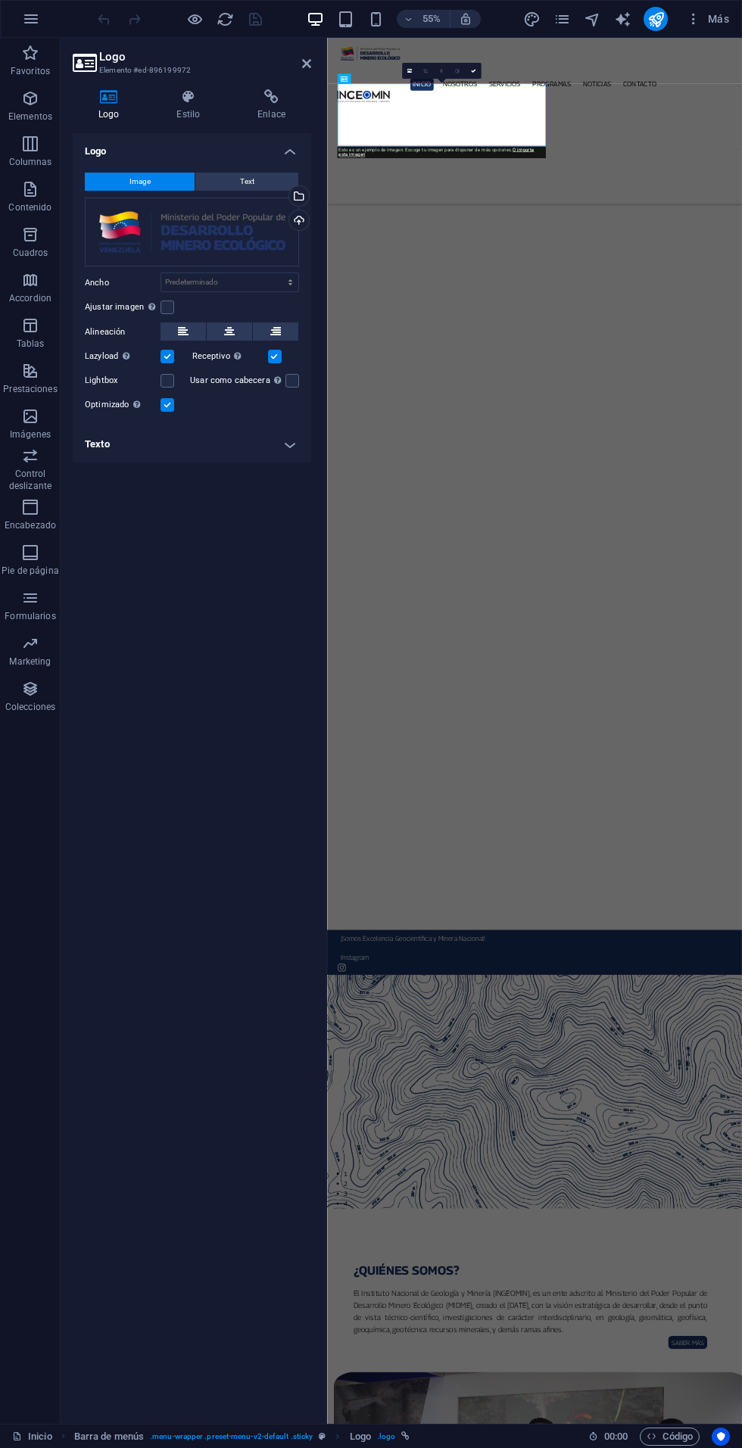
click at [167, 307] on label at bounding box center [167, 308] width 14 height 14
click at [0, 0] on input "Ajustar imagen Ajustar imagen automáticamente a un ancho y alto fijo" at bounding box center [0, 0] width 0 height 0
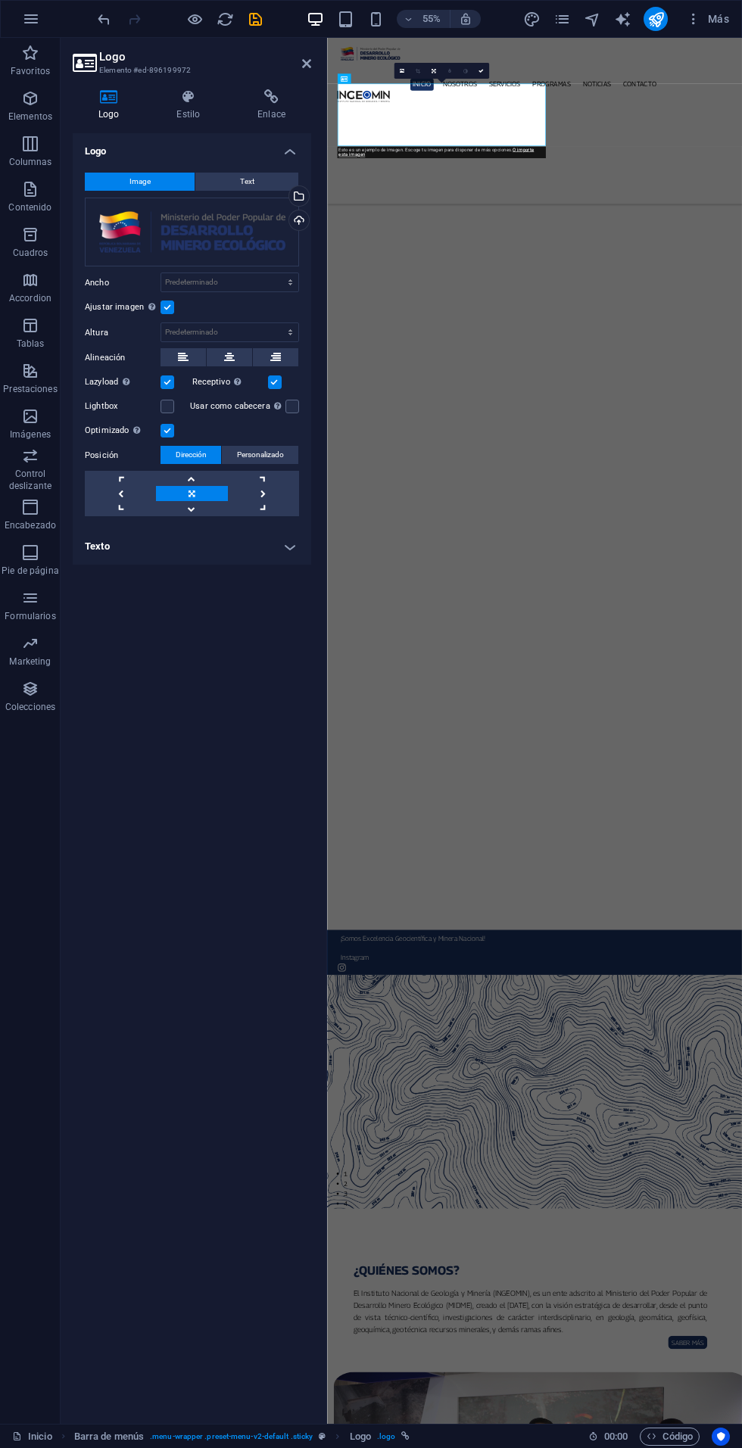
click at [167, 307] on label at bounding box center [167, 308] width 14 height 14
click at [0, 0] on input "Ajustar imagen Ajustar imagen automáticamente a un ancho y alto fijo" at bounding box center [0, 0] width 0 height 0
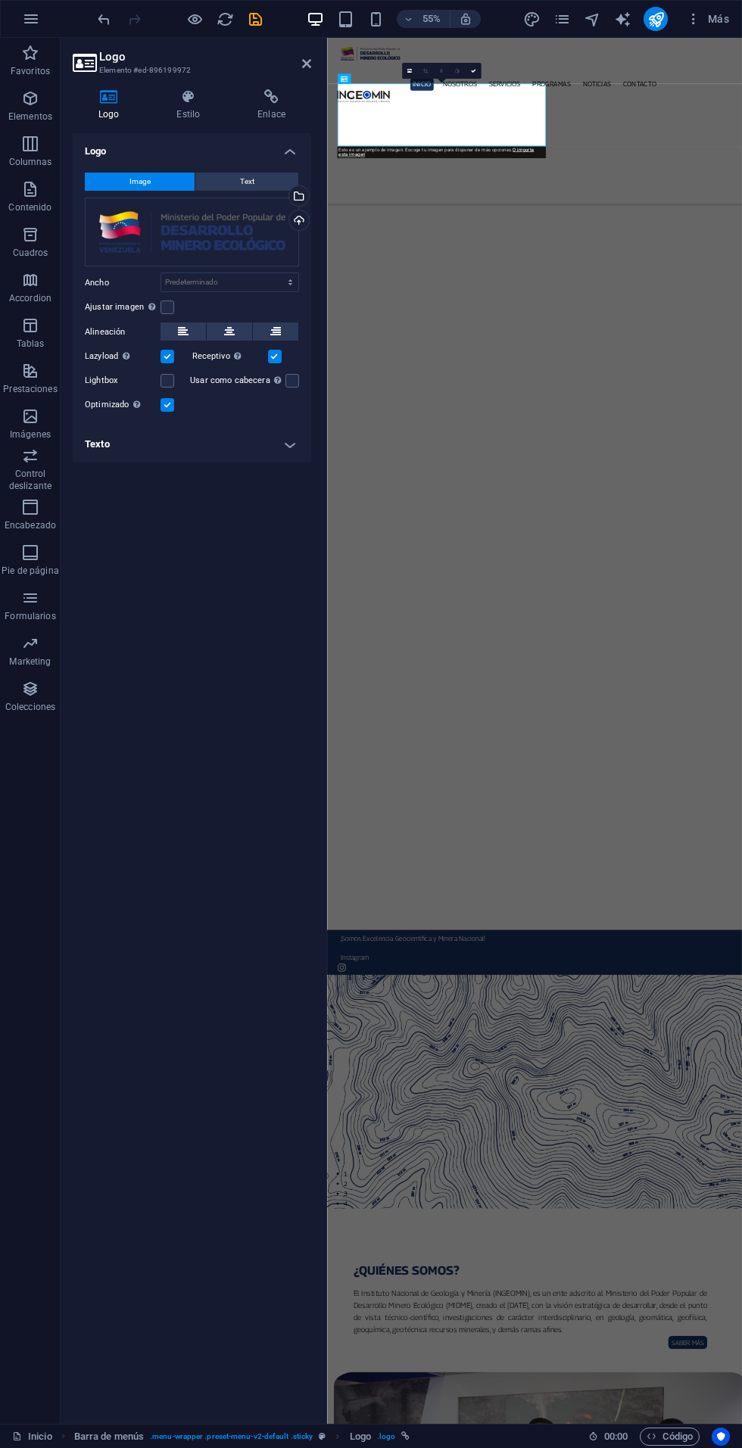
click at [167, 356] on label at bounding box center [167, 357] width 14 height 14
click at [0, 0] on input "Lazyload La carga de imágenes tras la carga de la página mejora la velocidad de…" at bounding box center [0, 0] width 0 height 0
click at [167, 380] on label at bounding box center [167, 381] width 14 height 14
click at [0, 0] on input "Lightbox" at bounding box center [0, 0] width 0 height 0
click at [166, 353] on label at bounding box center [167, 357] width 14 height 14
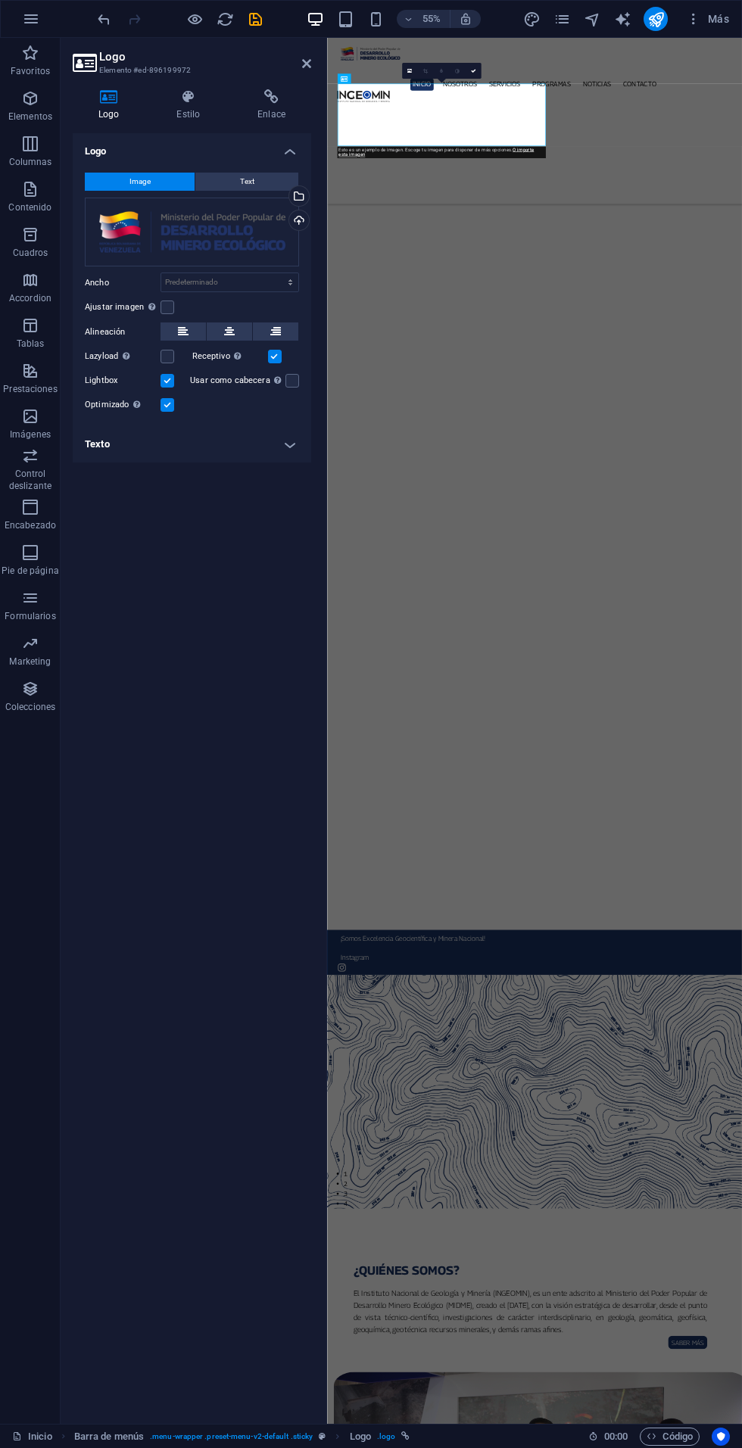
click at [0, 0] on input "Lazyload La carga de imágenes tras la carga de la página mejora la velocidad de…" at bounding box center [0, 0] width 0 height 0
click at [292, 380] on label at bounding box center [292, 381] width 14 height 14
click at [0, 0] on input "Usar como cabecera La imagen se ajustará en una etiqueta de cabecera H1. Result…" at bounding box center [0, 0] width 0 height 0
click at [292, 380] on label at bounding box center [292, 381] width 14 height 14
click at [0, 0] on input "Usar como cabecera La imagen se ajustará en una etiqueta de cabecera H1. Result…" at bounding box center [0, 0] width 0 height 0
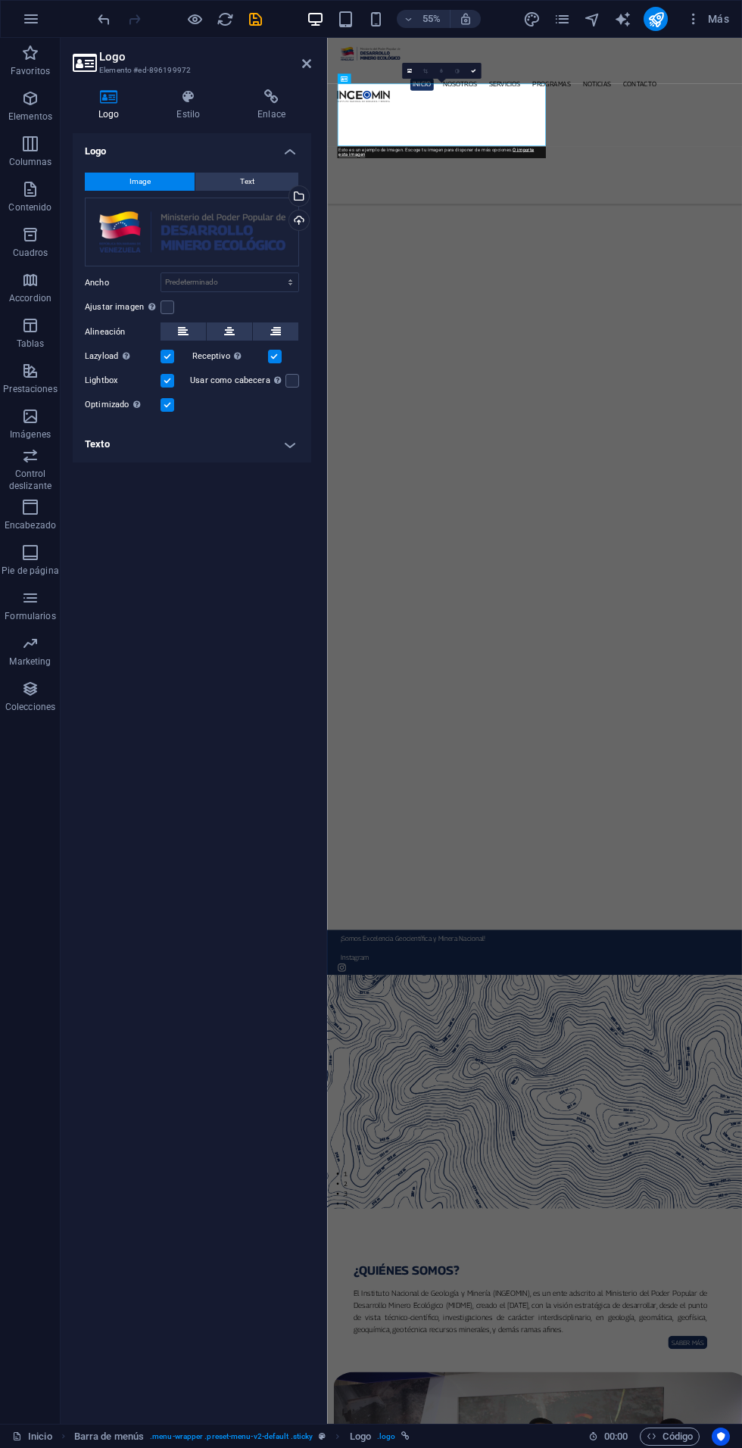
click at [313, 62] on aside "Logo Elemento #ed-896199972 Logo Estilo Enlace Logo Image Text Arrastra archivo…" at bounding box center [194, 731] width 266 height 1386
click at [308, 52] on h2 "Logo" at bounding box center [205, 57] width 212 height 14
click at [307, 64] on icon at bounding box center [306, 64] width 9 height 12
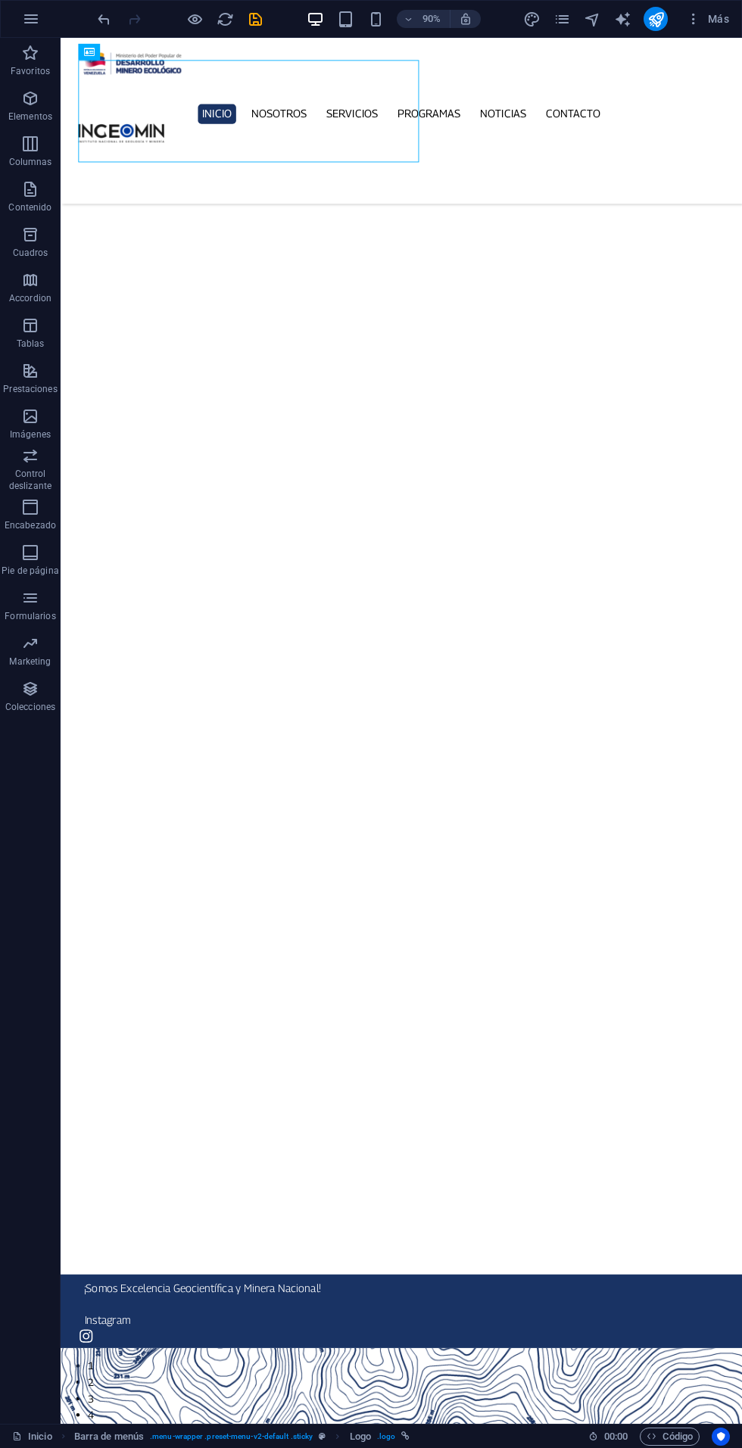
scroll to position [0, 0]
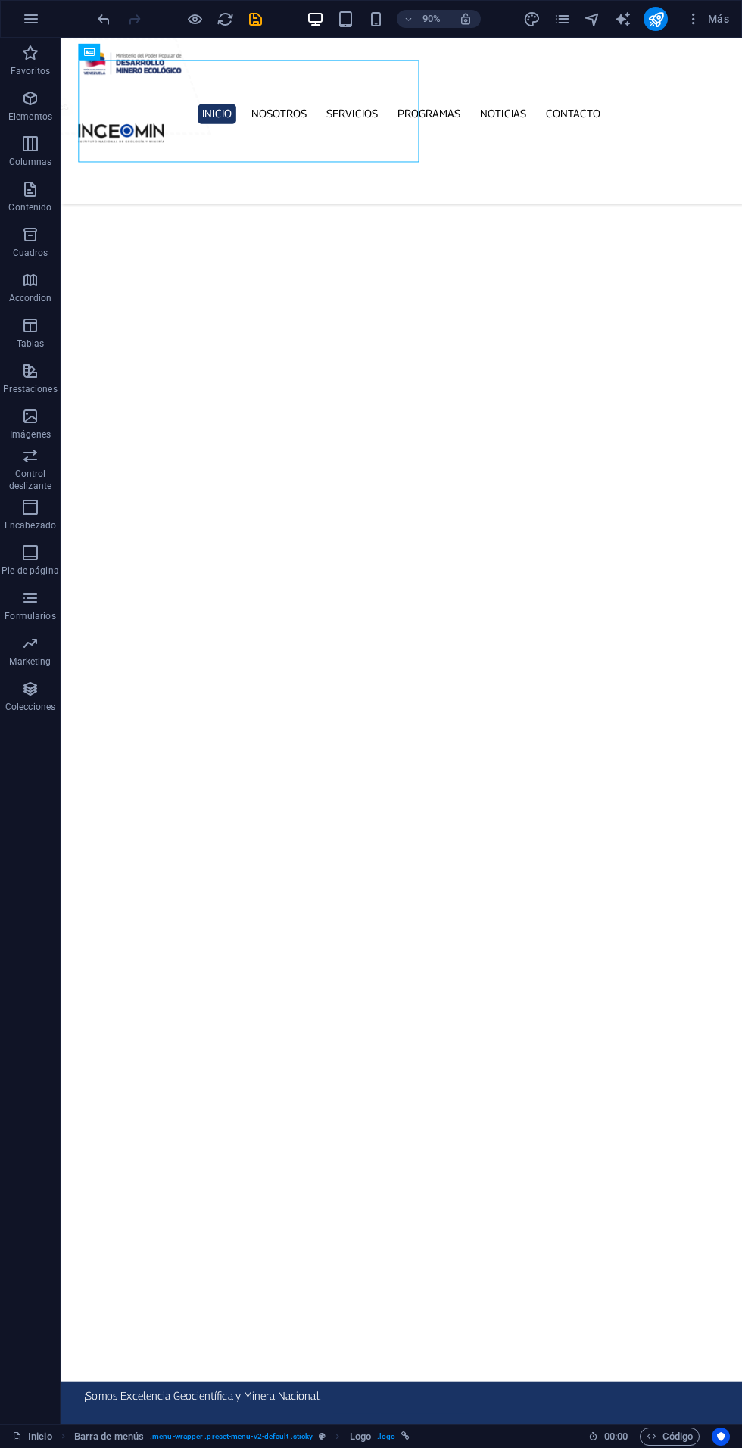
click at [303, 85] on div at bounding box center [438, 66] width 717 height 36
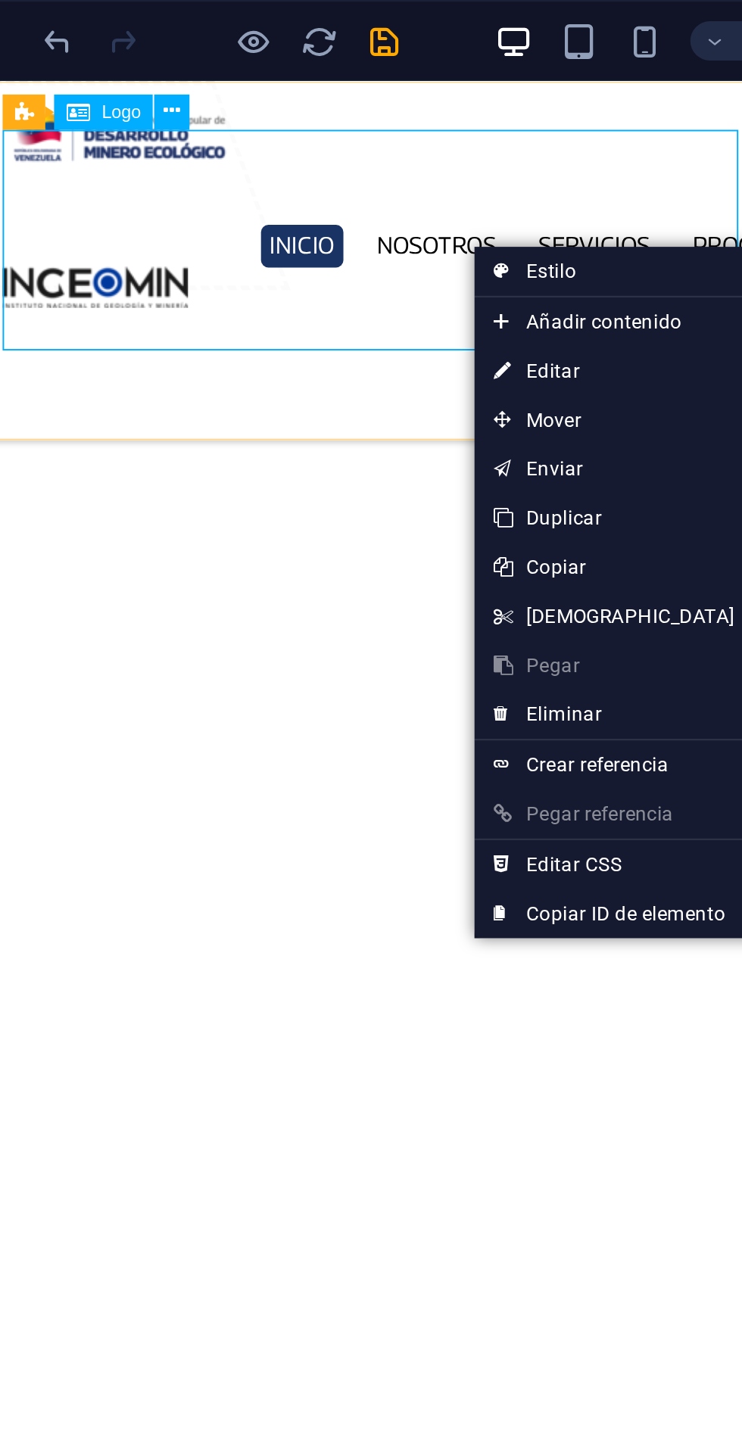
click at [337, 167] on link "⏎ Editar" at bounding box center [362, 171] width 130 height 23
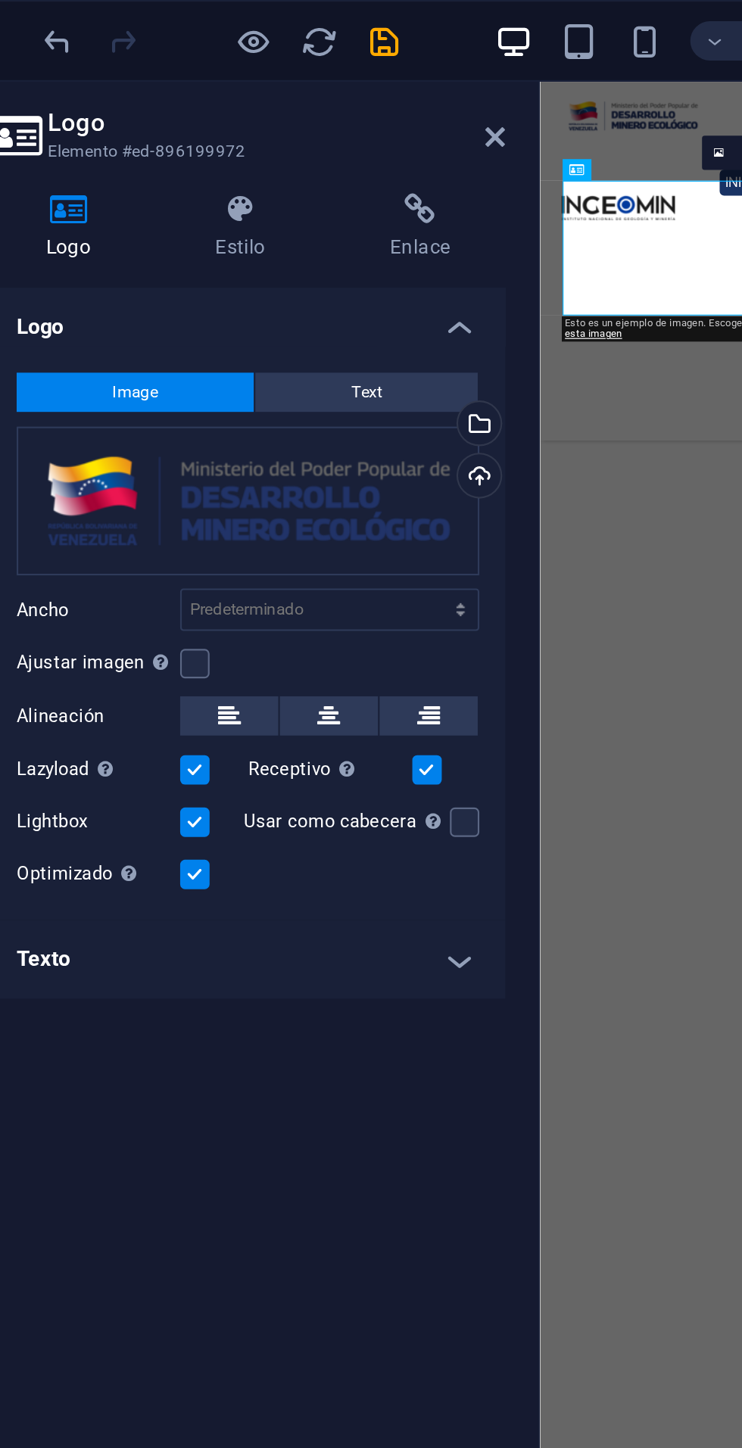
click at [325, 176] on div at bounding box center [324, 731] width 3 height 1386
click at [288, 285] on select "Predeterminado automático px rem % em vh vw" at bounding box center [229, 282] width 137 height 18
select select "px"
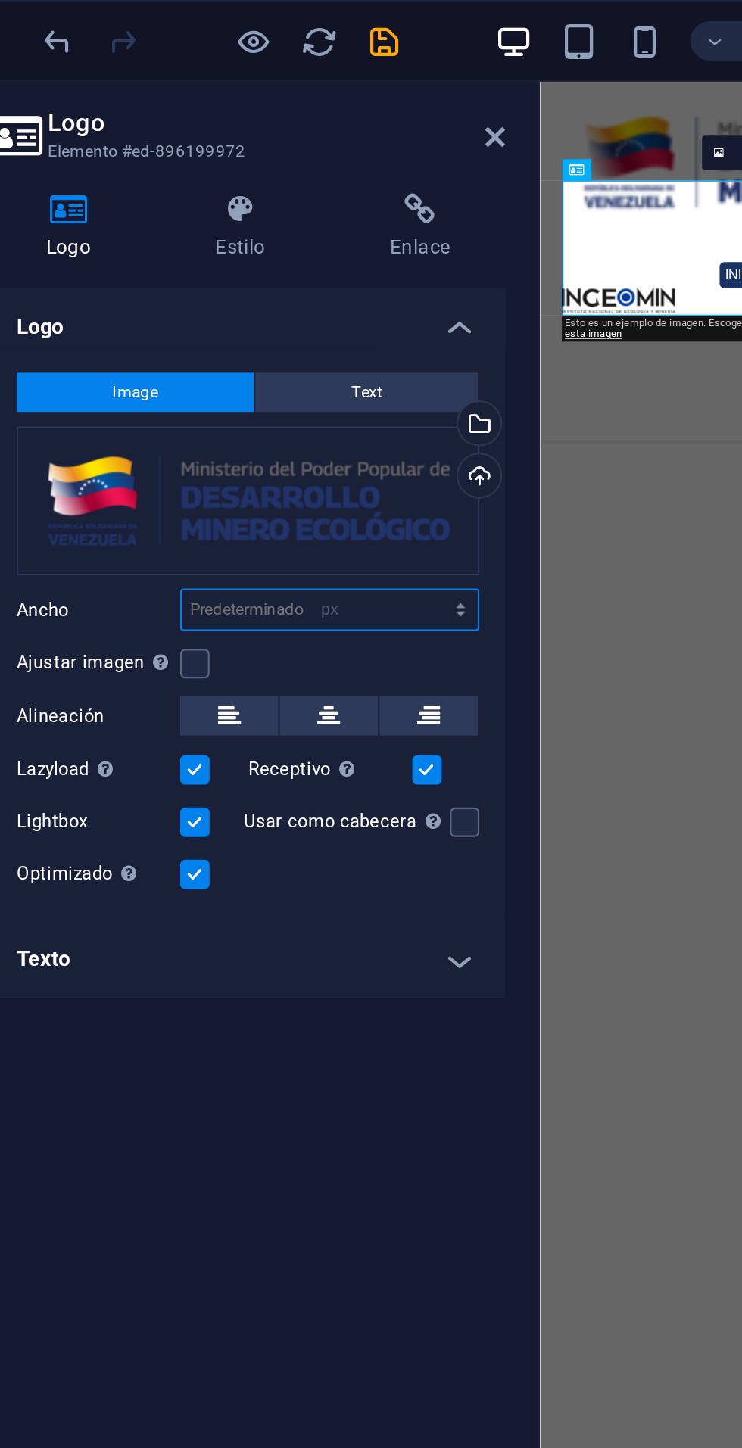
click at [277, 273] on select "Predeterminado automático px rem % em vh vw" at bounding box center [229, 282] width 137 height 18
type input "500"
click at [307, 65] on icon at bounding box center [306, 64] width 9 height 12
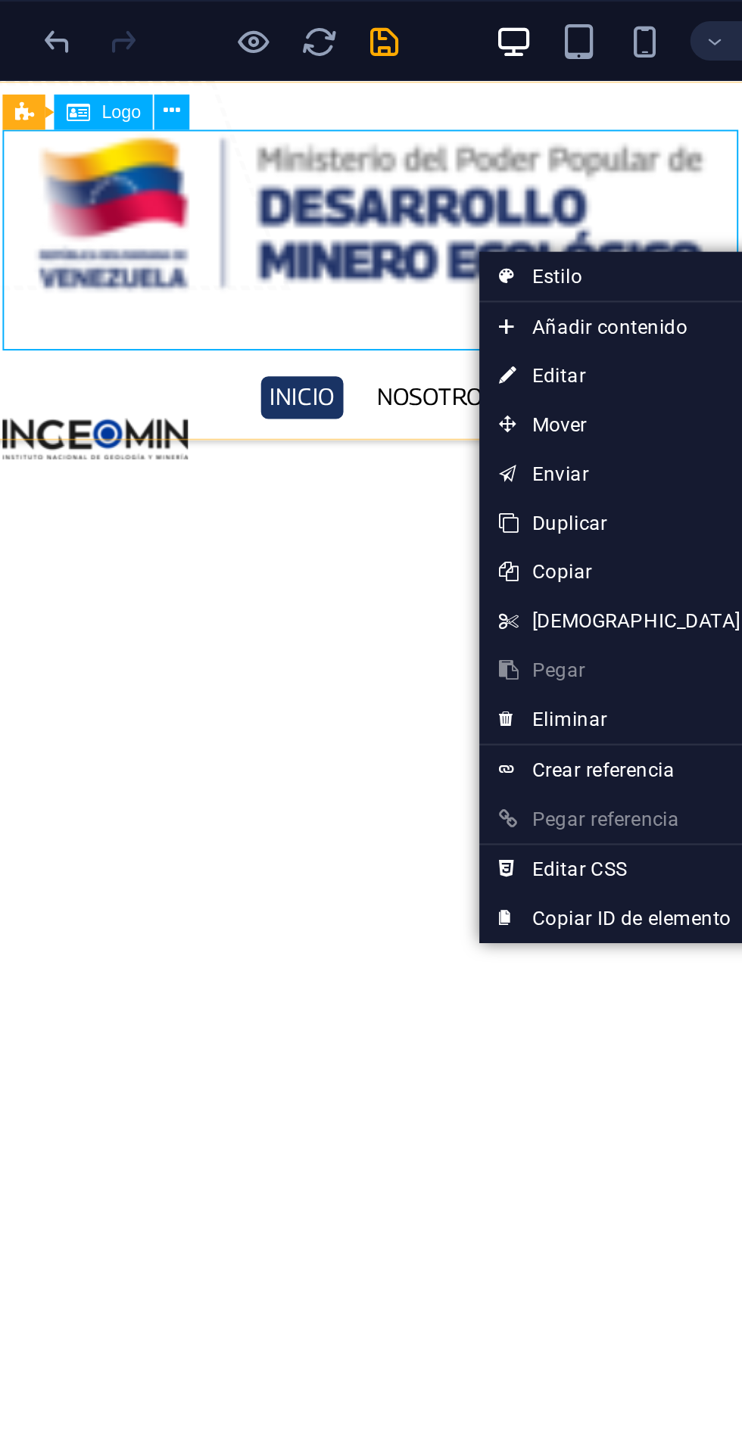
click at [345, 173] on link "⏎ Editar" at bounding box center [364, 174] width 130 height 23
select select "px"
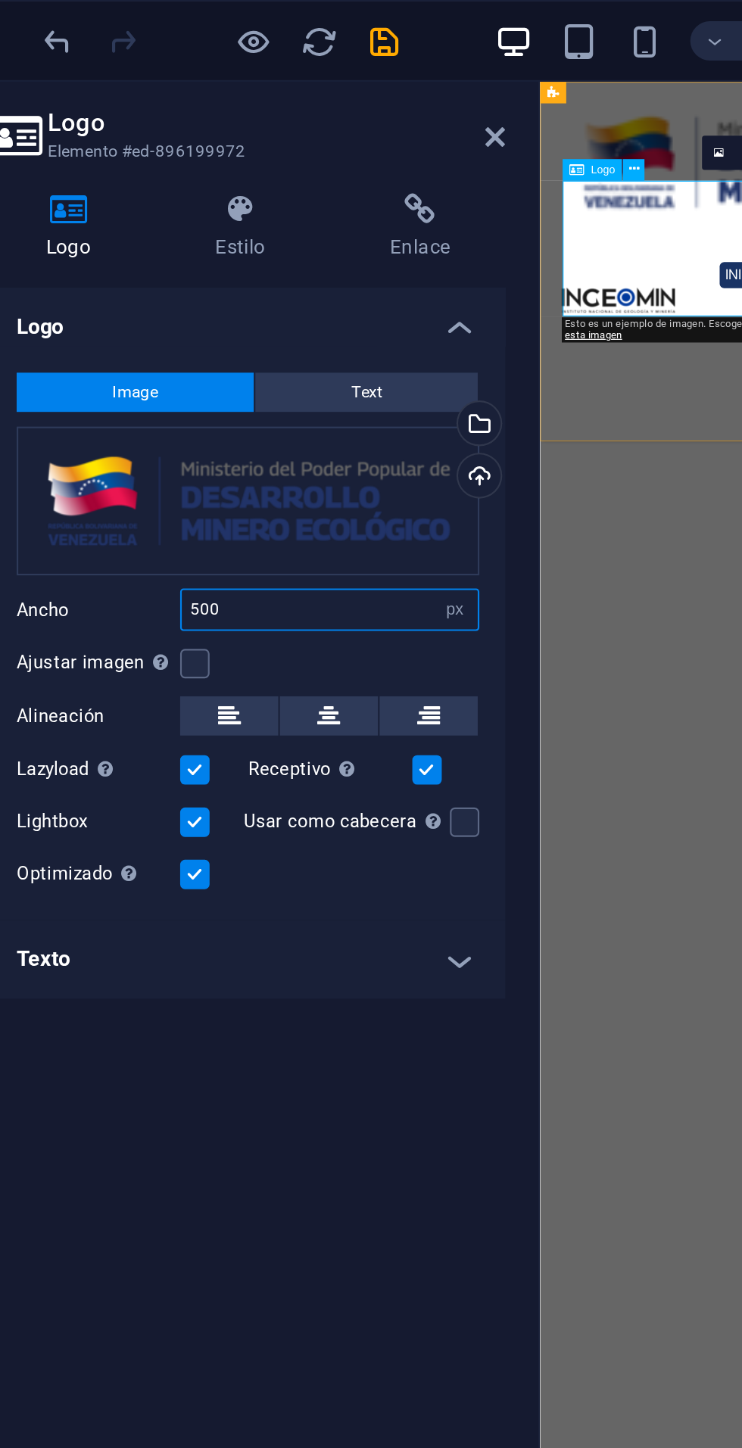
click at [230, 276] on input "500" at bounding box center [229, 282] width 137 height 18
type input "5"
type input "147"
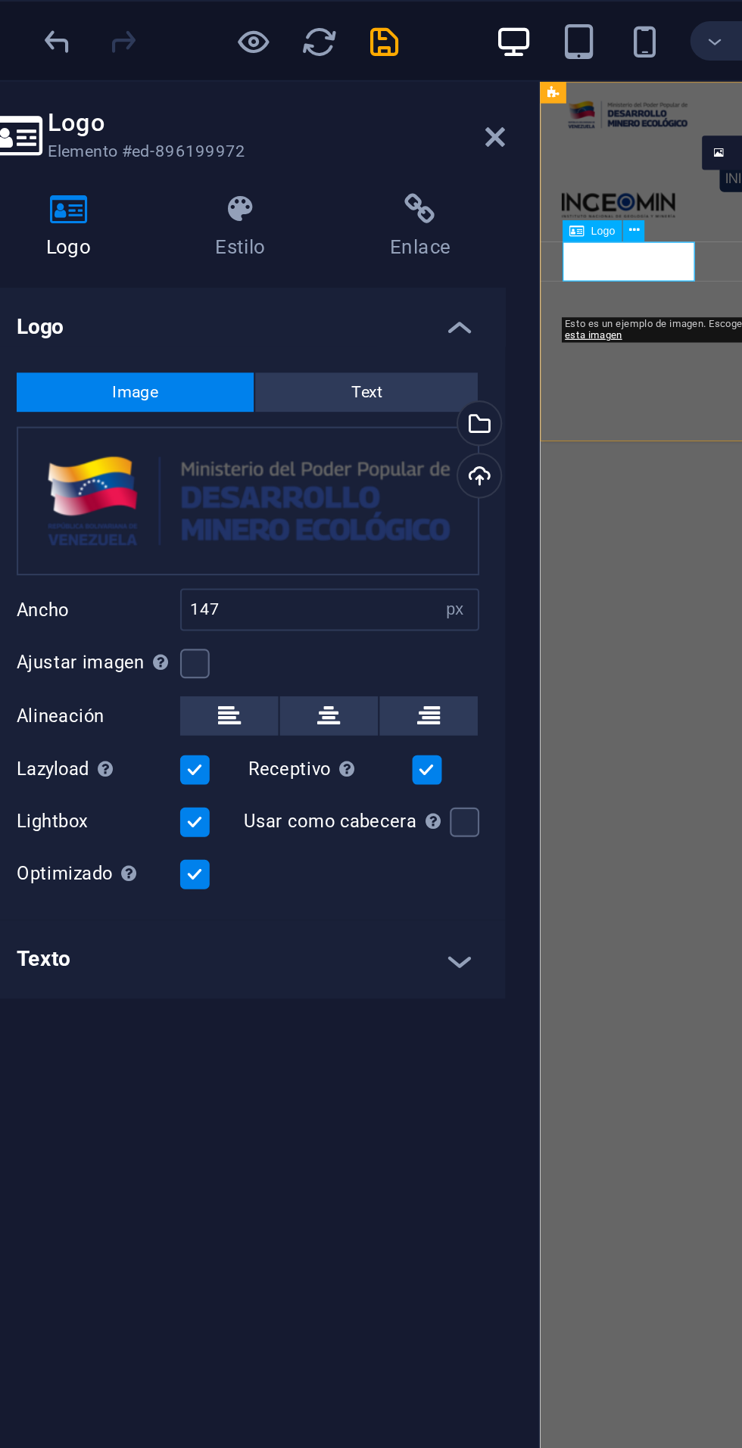
click at [307, 58] on icon at bounding box center [306, 64] width 9 height 12
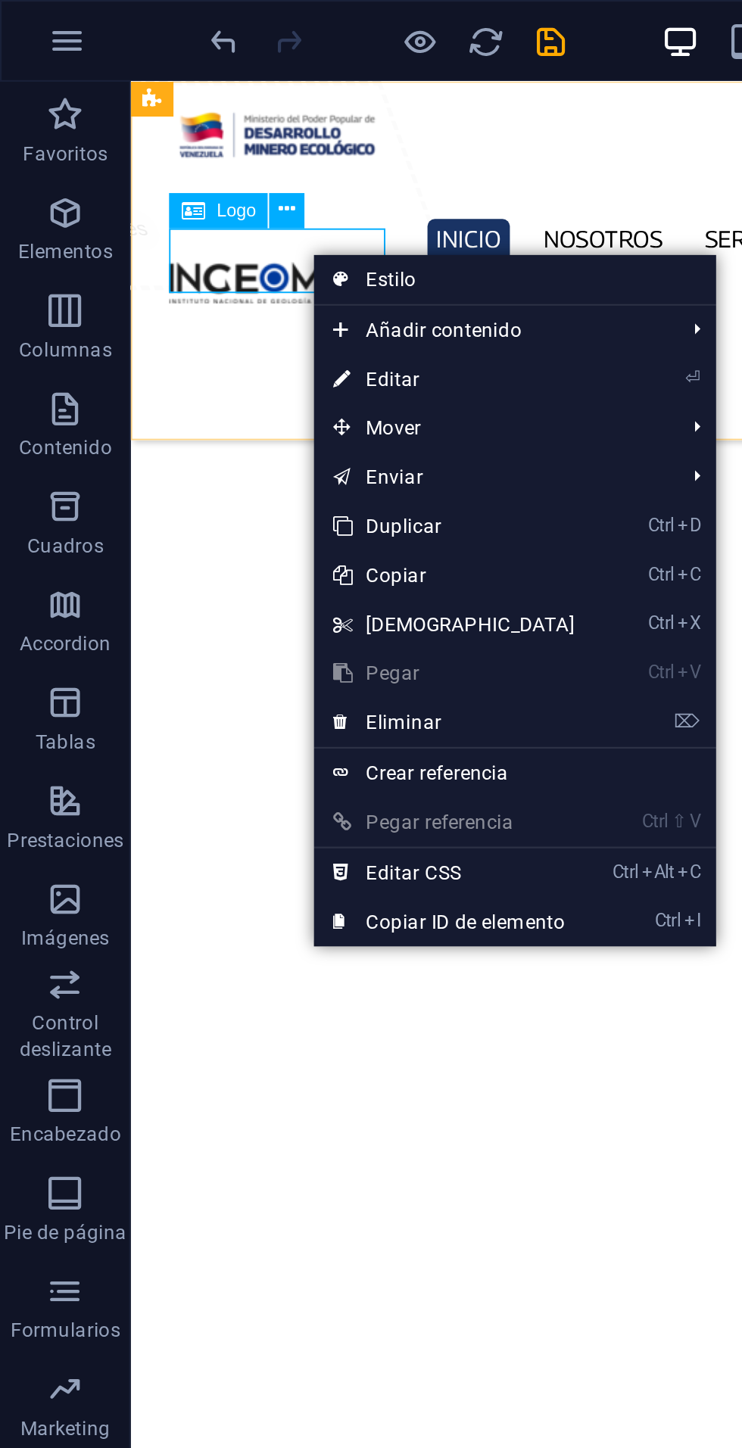
click at [196, 172] on link "⏎ Editar" at bounding box center [210, 175] width 130 height 23
select select "px"
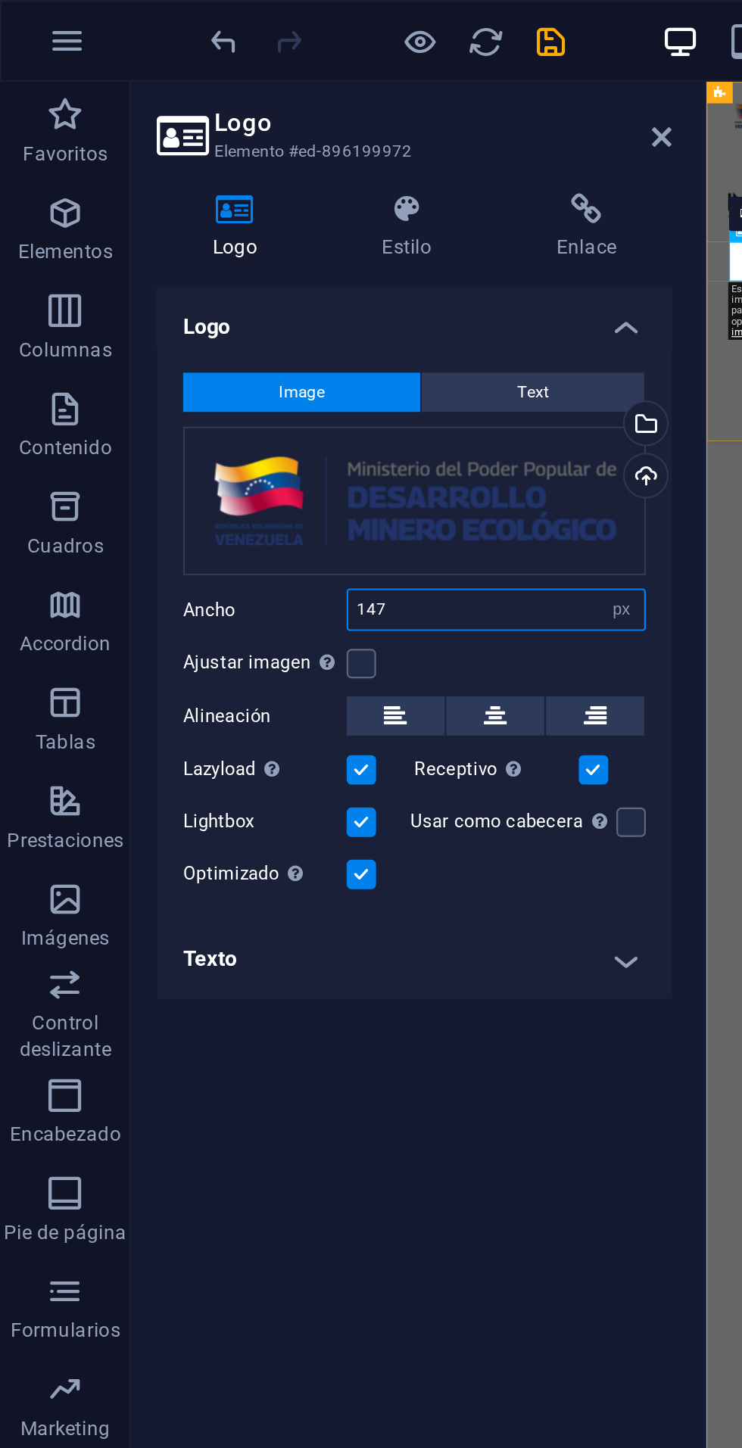
click at [225, 285] on input "147" at bounding box center [229, 282] width 137 height 18
type input "160"
click at [307, 59] on icon at bounding box center [306, 64] width 9 height 12
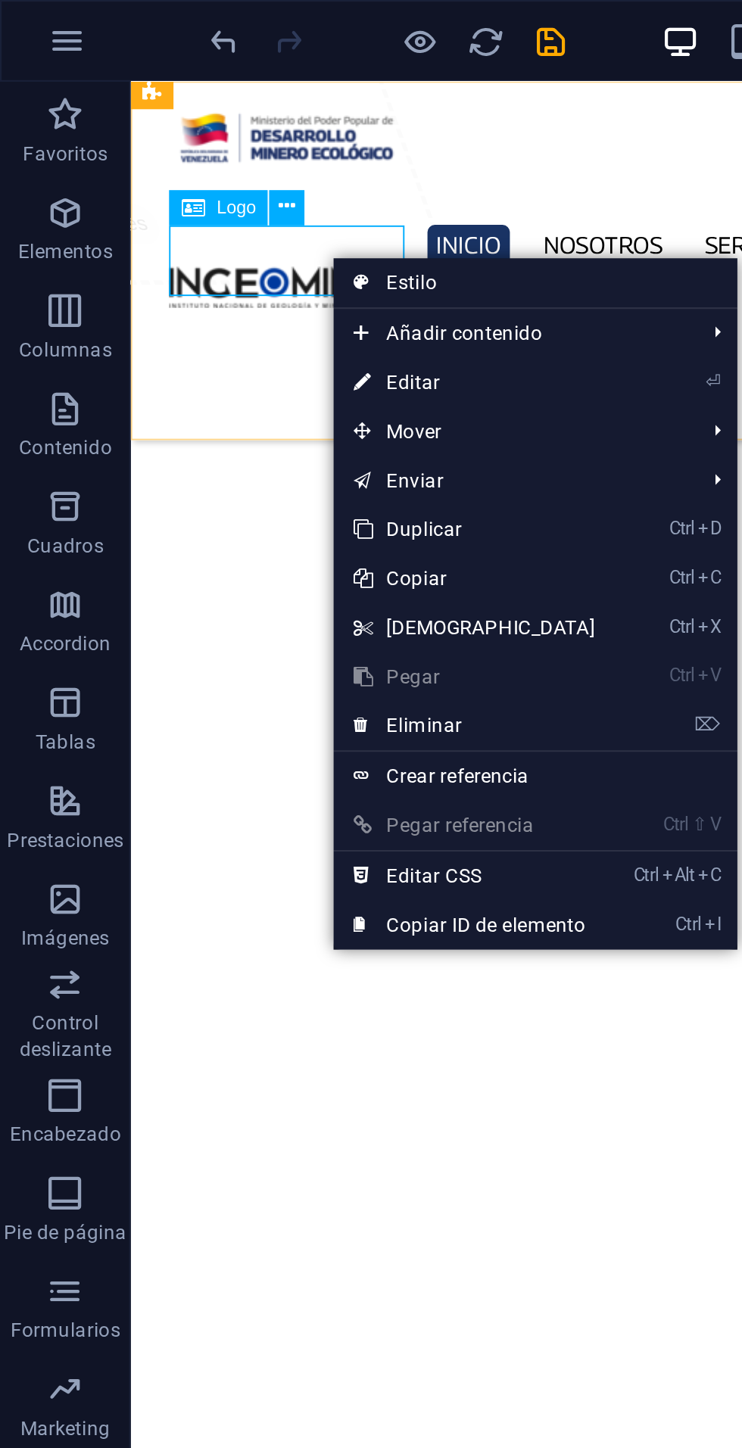
click at [201, 178] on link "⏎ Editar" at bounding box center [219, 177] width 130 height 23
select select "px"
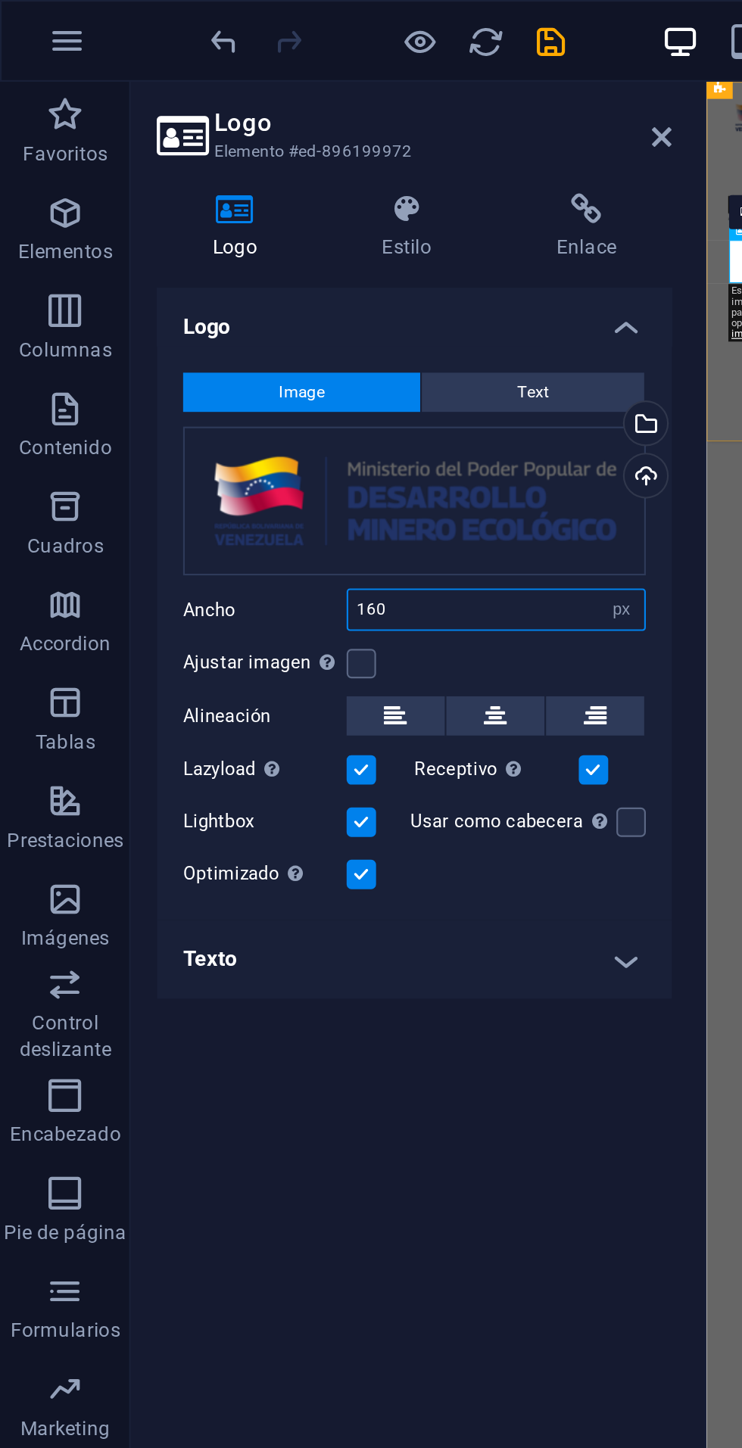
click at [225, 279] on input "160" at bounding box center [229, 282] width 137 height 18
type input "175"
click at [305, 63] on icon at bounding box center [306, 64] width 9 height 12
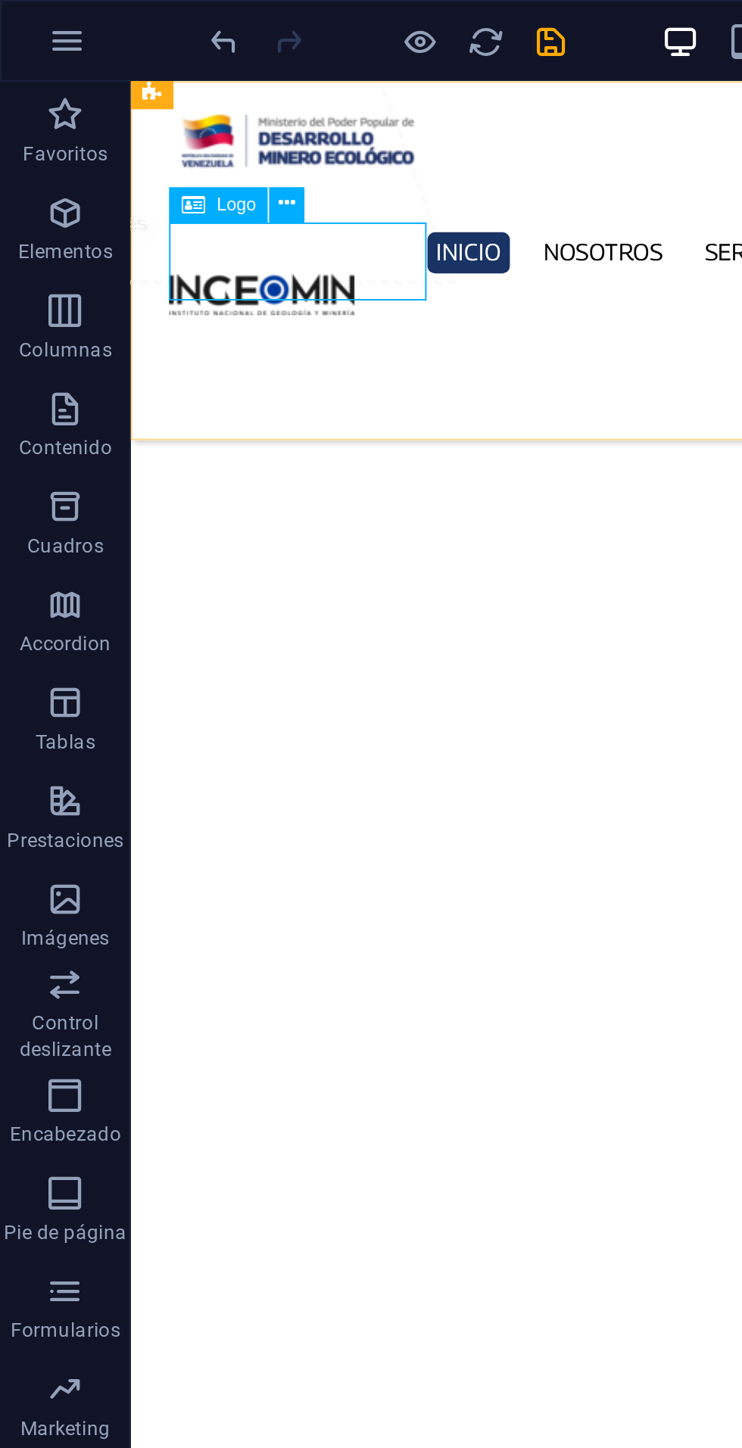
click at [254, 16] on icon "save" at bounding box center [255, 19] width 17 height 17
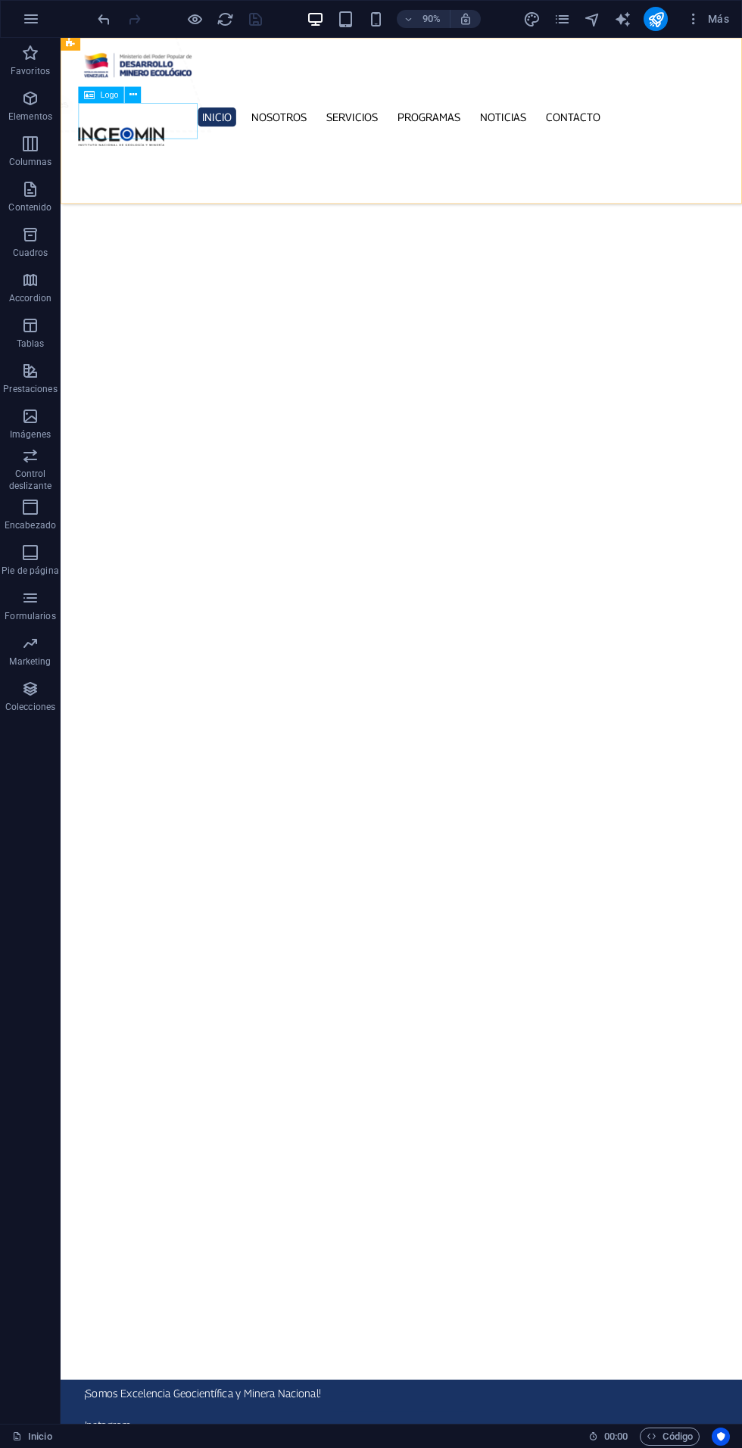
scroll to position [2, 0]
click at [562, 17] on icon "pages" at bounding box center [561, 19] width 17 height 17
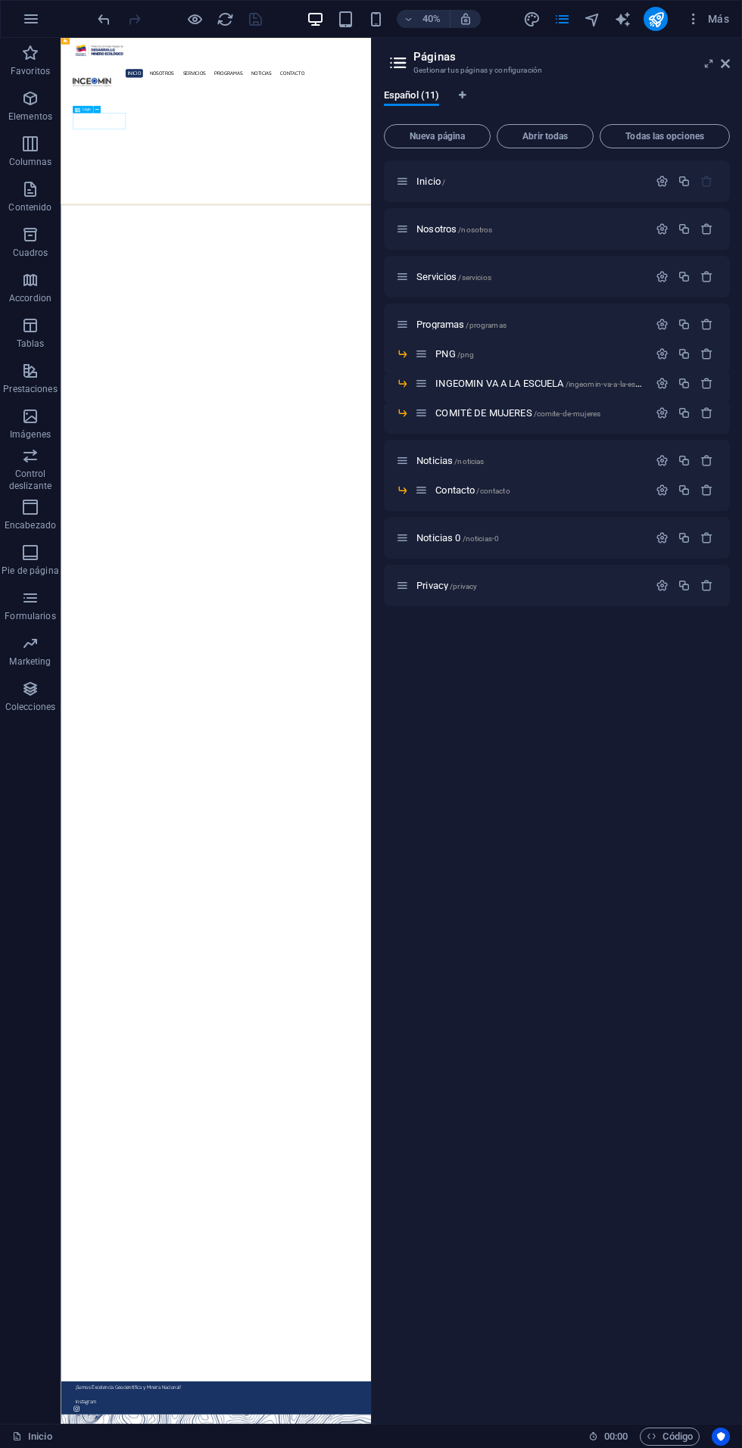
click at [478, 322] on span "/programas" at bounding box center [486, 325] width 40 height 8
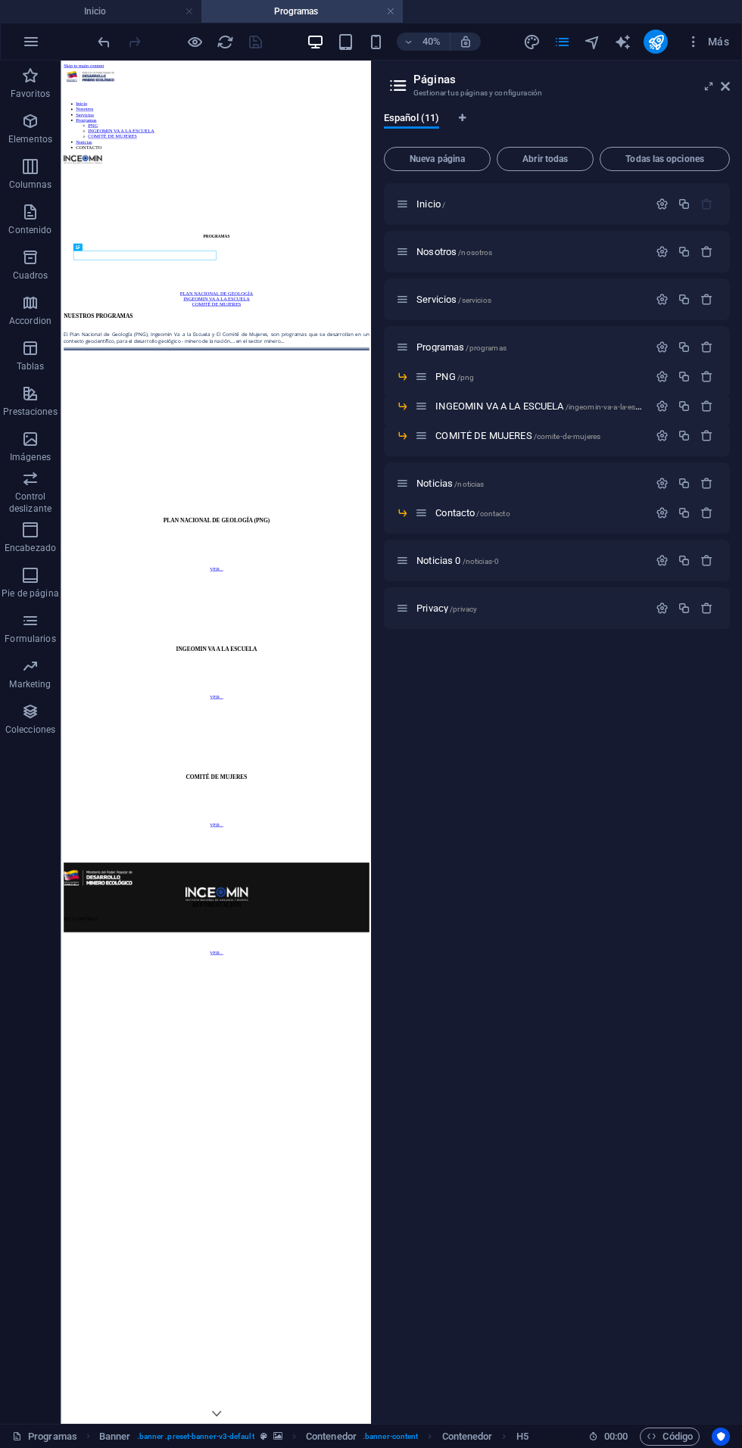
scroll to position [0, 0]
click at [727, 86] on icon at bounding box center [725, 86] width 9 height 12
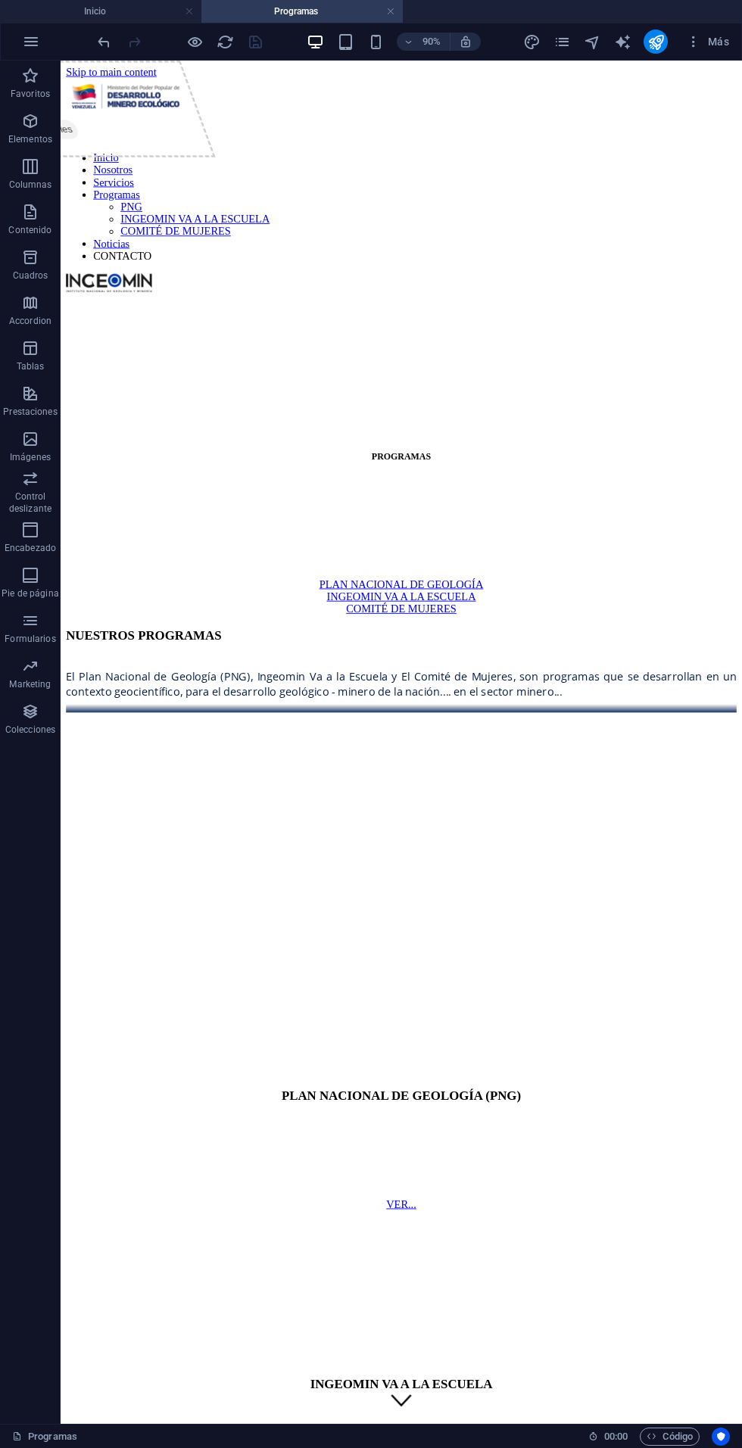
click at [656, 40] on icon "publish" at bounding box center [655, 41] width 17 height 17
